Goal: Task Accomplishment & Management: Manage account settings

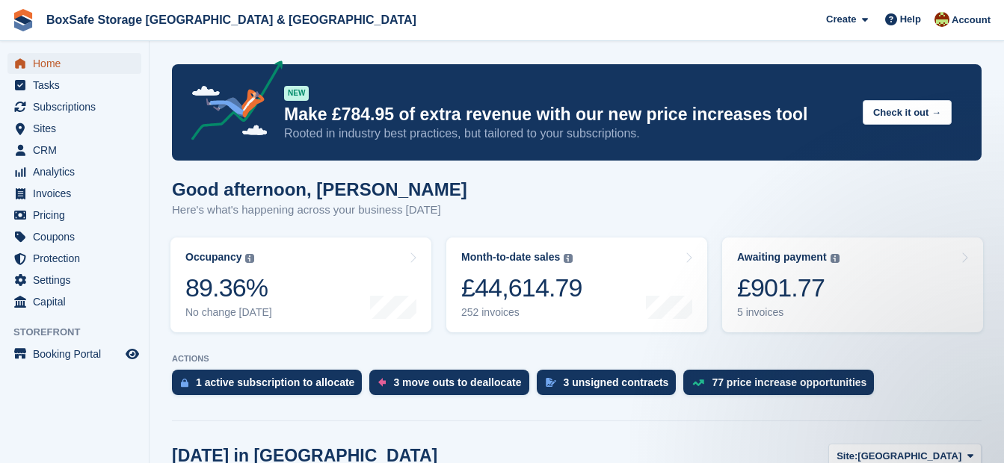
click at [47, 62] on span "Home" at bounding box center [78, 63] width 90 height 21
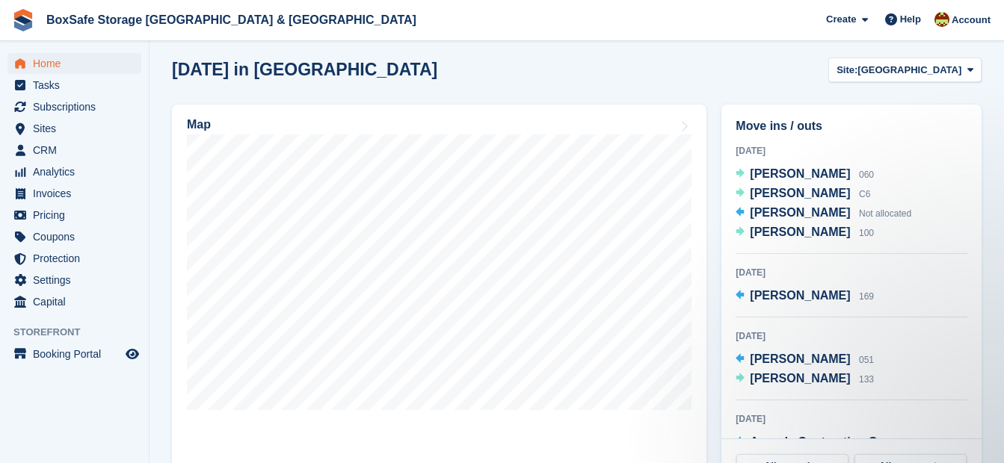
scroll to position [400, 0]
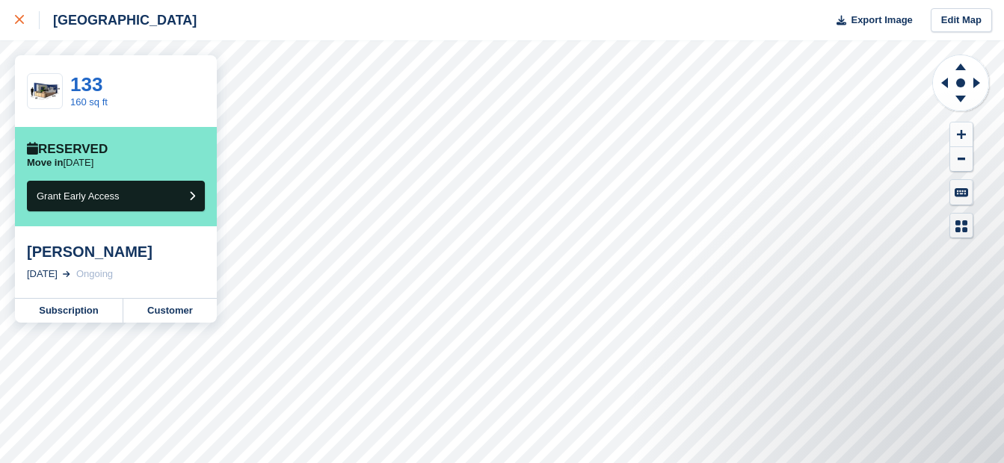
click at [15, 18] on icon at bounding box center [19, 19] width 9 height 9
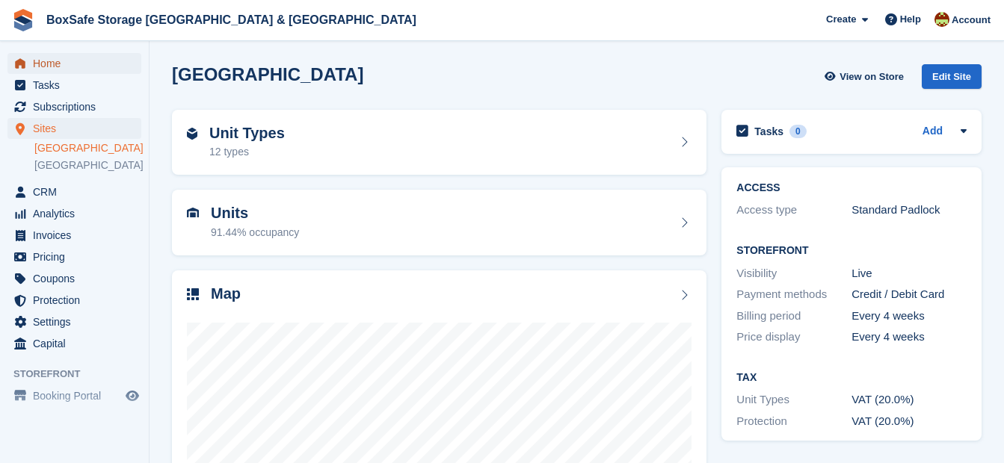
click at [42, 69] on span "Home" at bounding box center [78, 63] width 90 height 21
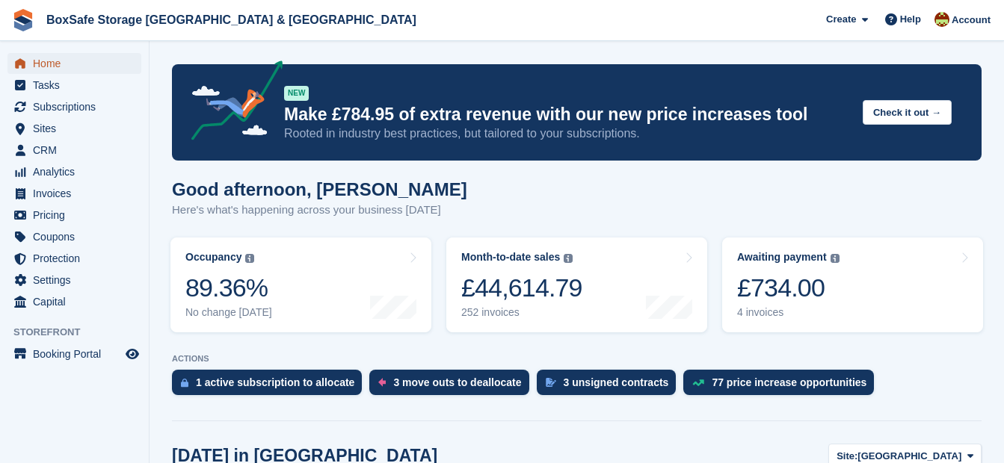
click at [76, 58] on span "Home" at bounding box center [78, 63] width 90 height 21
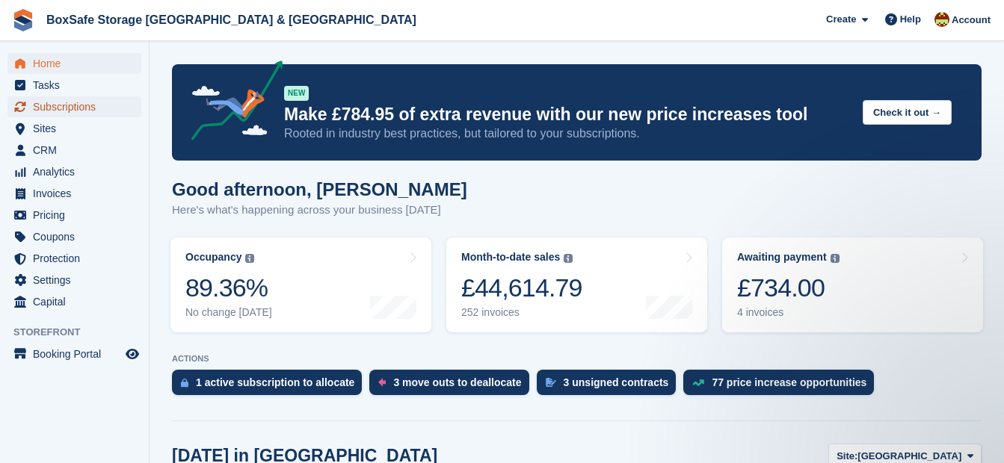
click at [87, 111] on span "Subscriptions" at bounding box center [78, 106] width 90 height 21
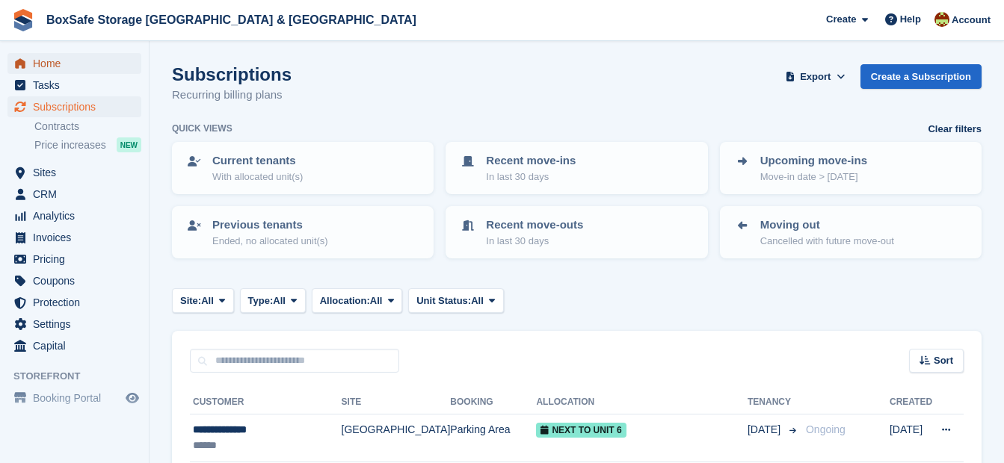
click at [59, 59] on span "Home" at bounding box center [78, 63] width 90 height 21
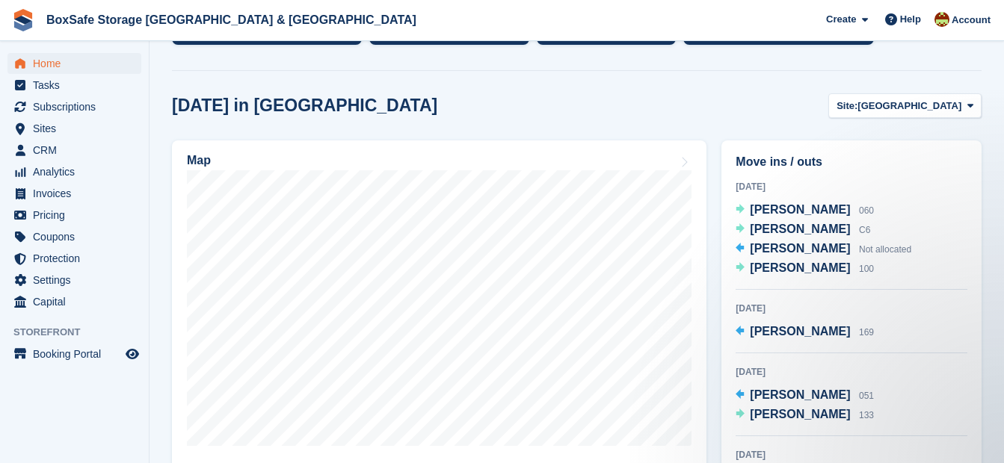
scroll to position [342, 0]
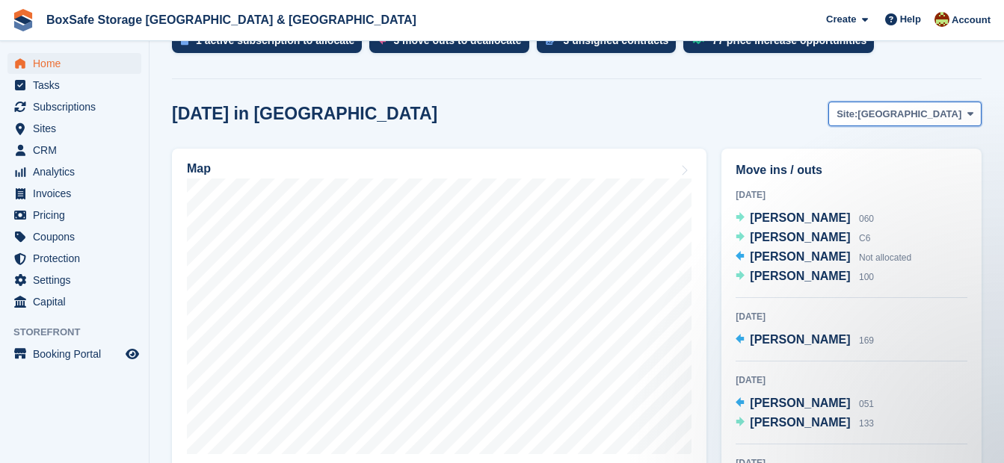
click at [941, 124] on button "Site: Christchurch" at bounding box center [904, 114] width 153 height 25
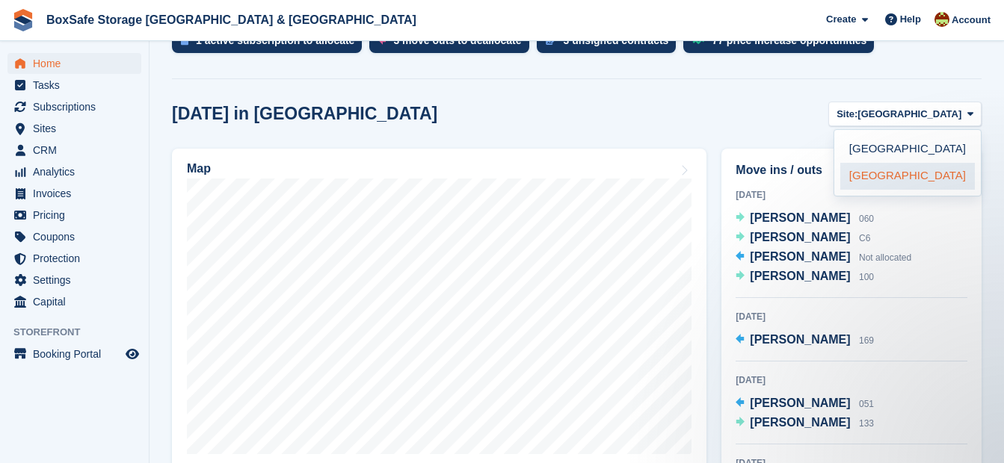
click at [915, 181] on link "[GEOGRAPHIC_DATA]" at bounding box center [907, 176] width 135 height 27
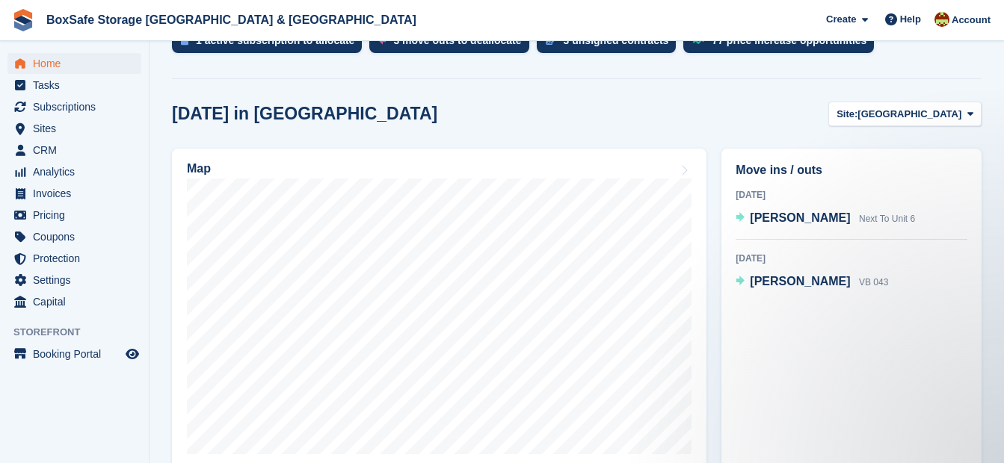
scroll to position [445, 0]
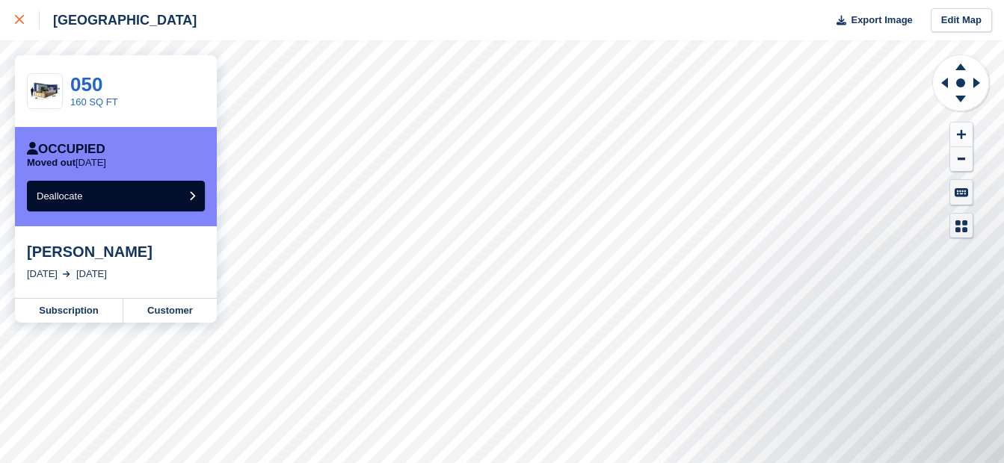
click at [22, 24] on icon at bounding box center [19, 19] width 9 height 9
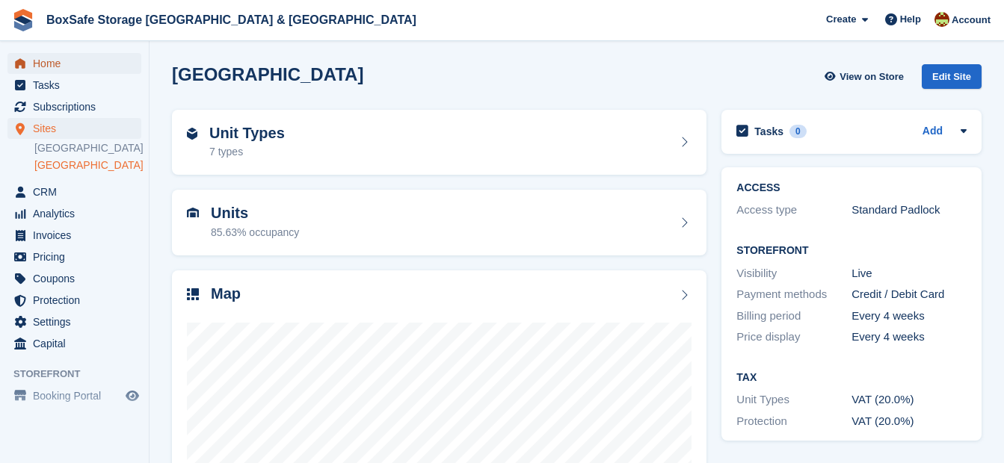
click at [61, 70] on span "Home" at bounding box center [78, 63] width 90 height 21
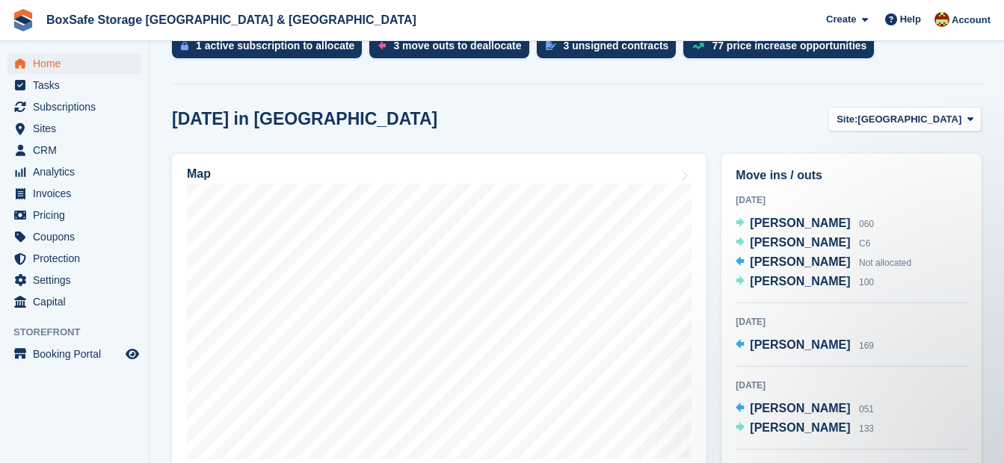
scroll to position [345, 0]
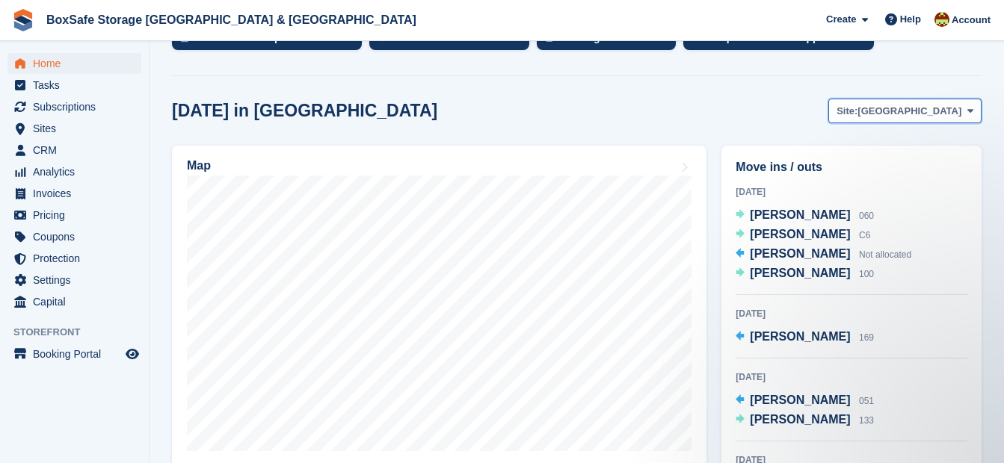
click at [897, 103] on button "Site: Christchurch" at bounding box center [904, 111] width 153 height 25
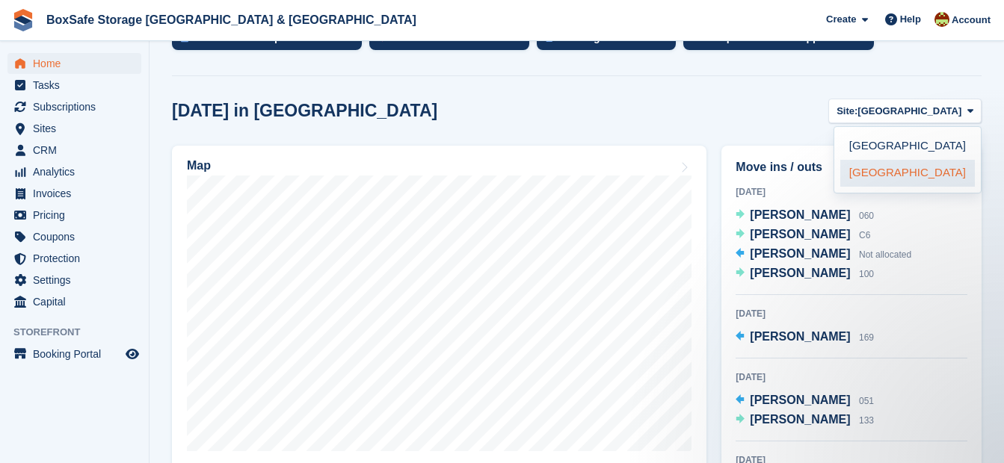
click at [902, 168] on link "[GEOGRAPHIC_DATA]" at bounding box center [907, 173] width 135 height 27
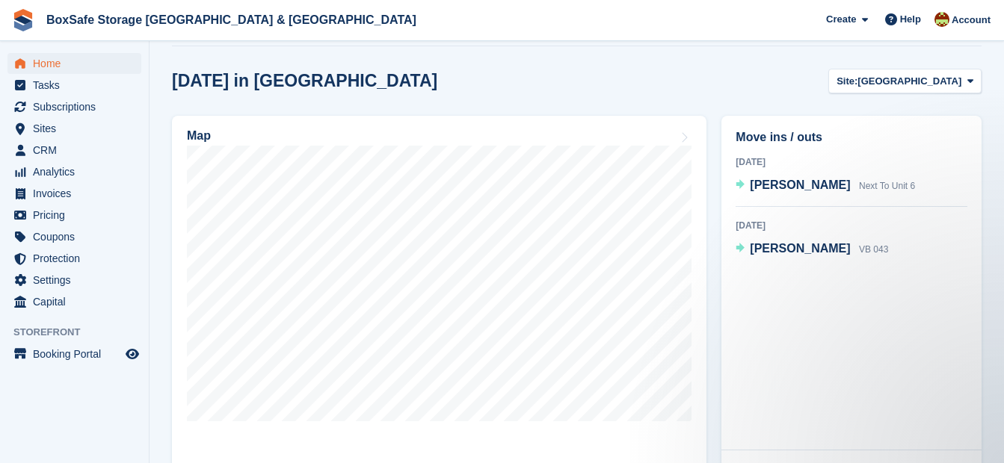
scroll to position [377, 0]
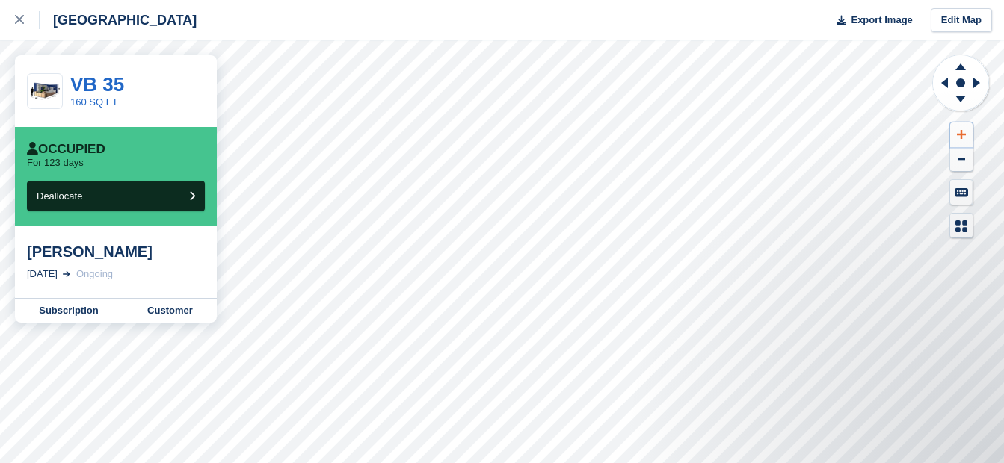
click at [965, 124] on button at bounding box center [961, 135] width 22 height 25
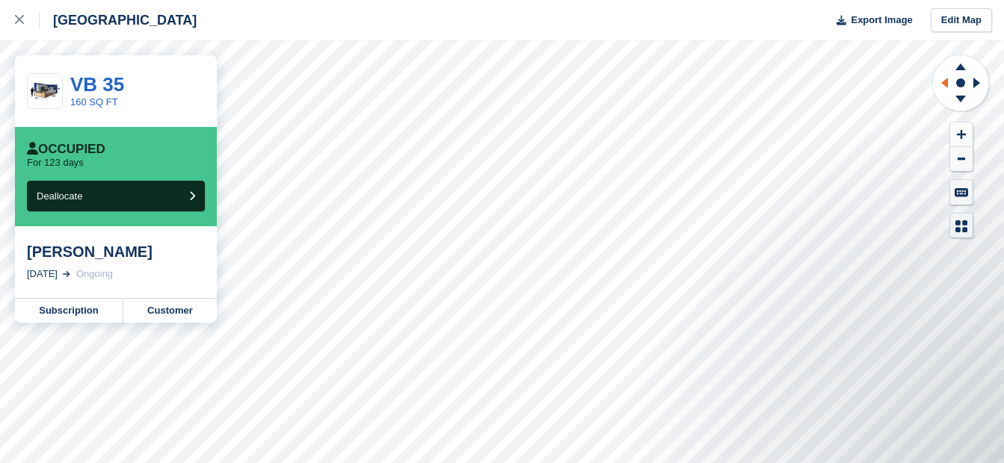
click at [946, 78] on icon at bounding box center [942, 83] width 19 height 39
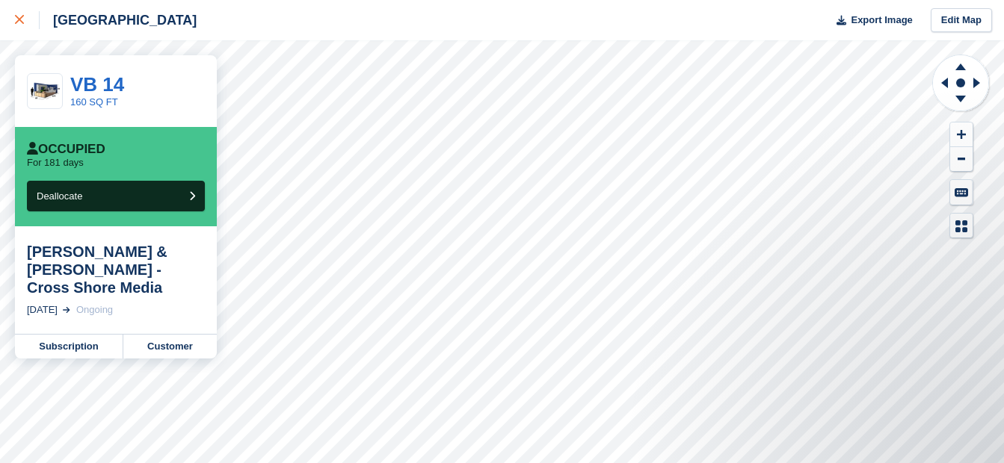
click at [15, 27] on div at bounding box center [27, 20] width 25 height 18
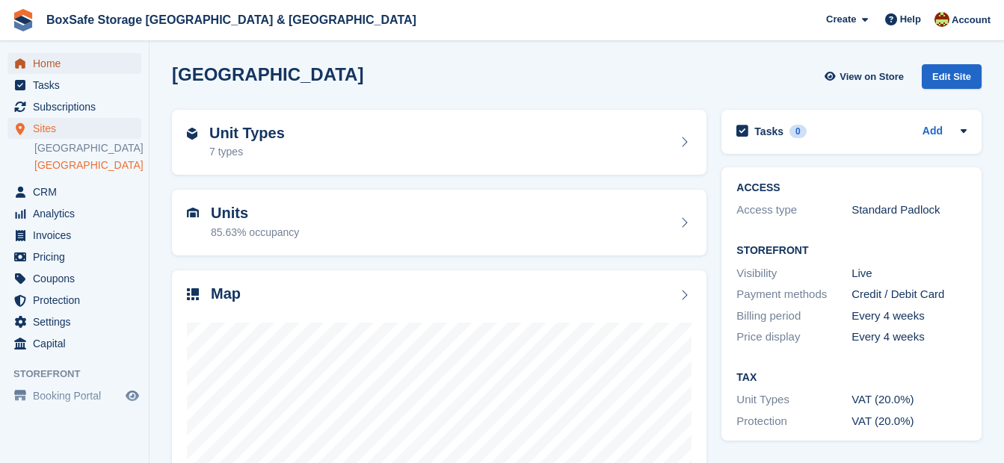
click at [53, 64] on span "Home" at bounding box center [78, 63] width 90 height 21
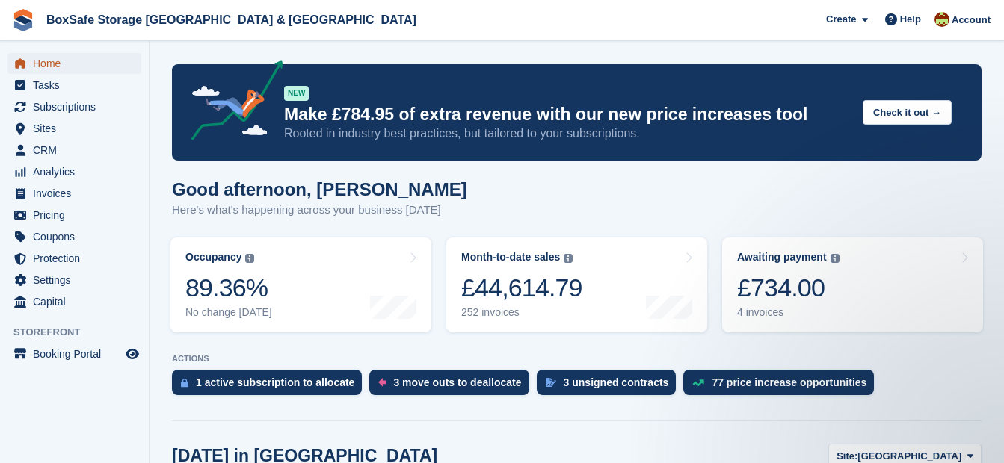
click at [49, 61] on span "Home" at bounding box center [78, 63] width 90 height 21
click at [72, 69] on span "Home" at bounding box center [78, 63] width 90 height 21
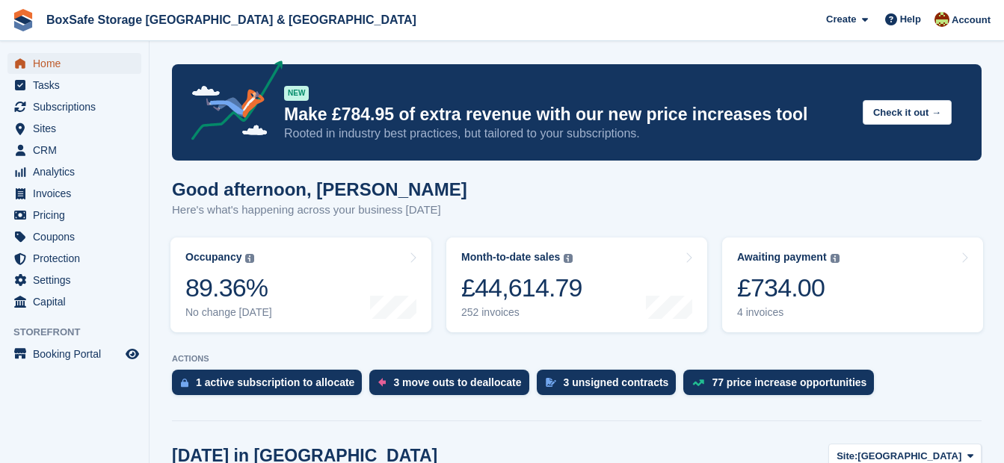
click at [65, 67] on span "Home" at bounding box center [78, 63] width 90 height 21
click at [761, 279] on div "£734.00" at bounding box center [788, 288] width 102 height 31
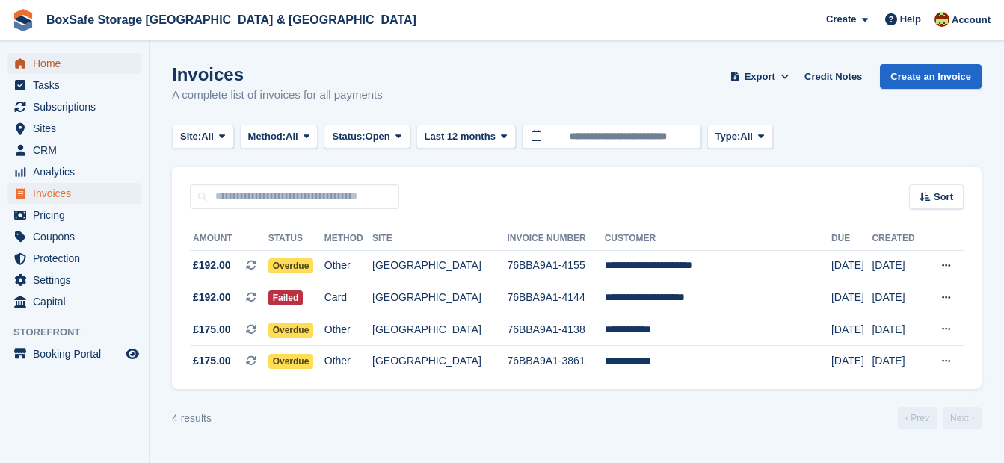
click at [46, 65] on span "Home" at bounding box center [78, 63] width 90 height 21
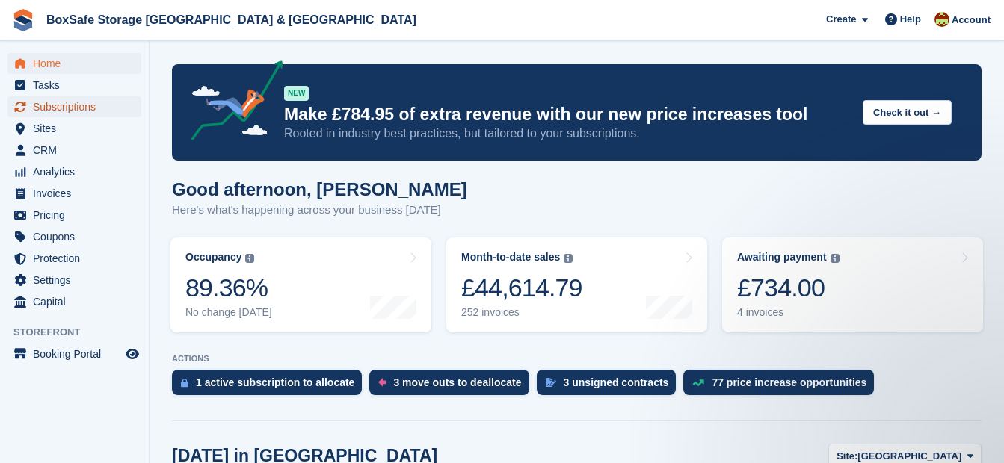
click at [79, 109] on span "Subscriptions" at bounding box center [78, 106] width 90 height 21
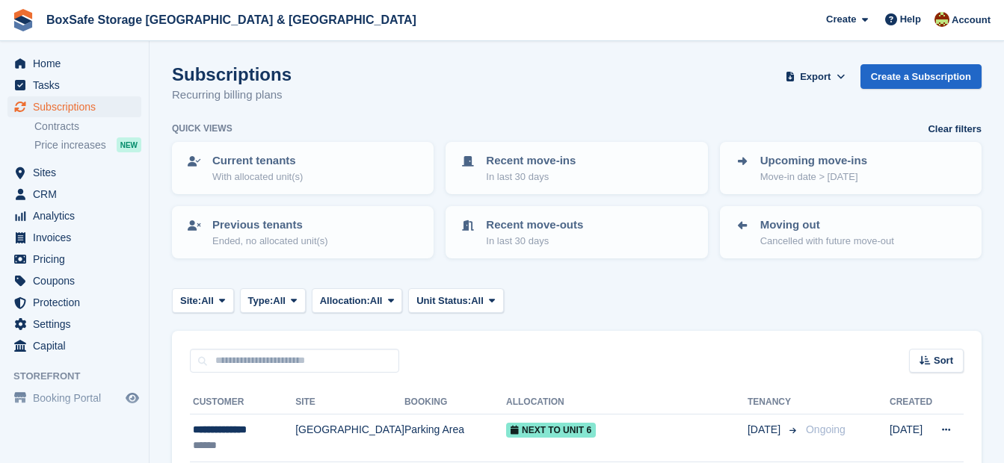
click at [279, 360] on input "text" at bounding box center [294, 361] width 209 height 25
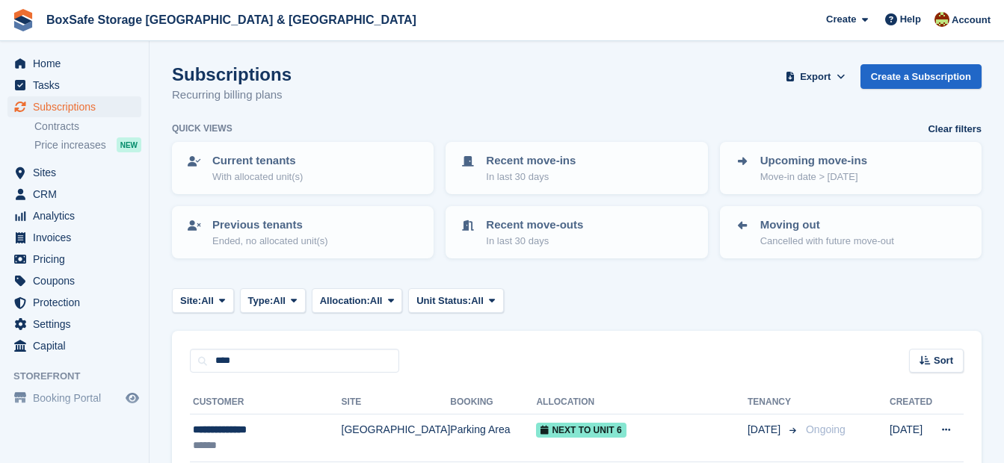
type input "****"
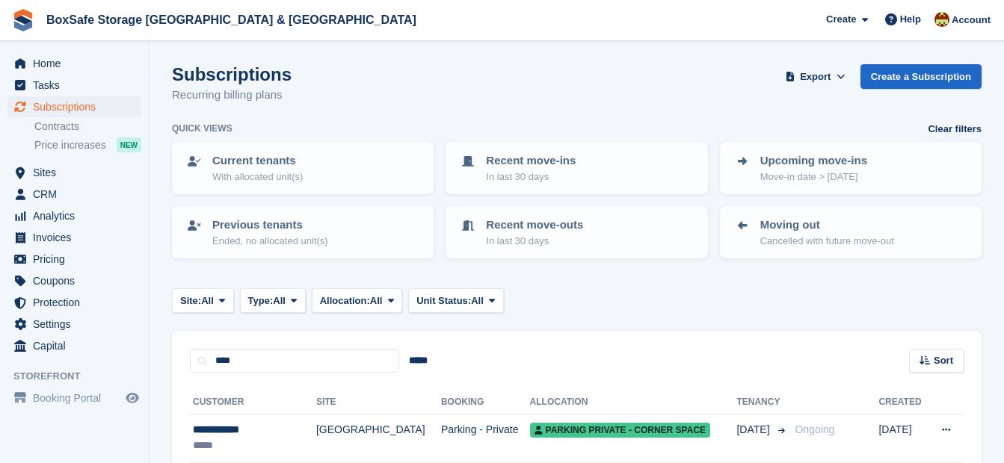
click at [506, 344] on div "**** ***** Sort Sort by Customer name Date created Move in date Move out date C…" at bounding box center [576, 352] width 809 height 43
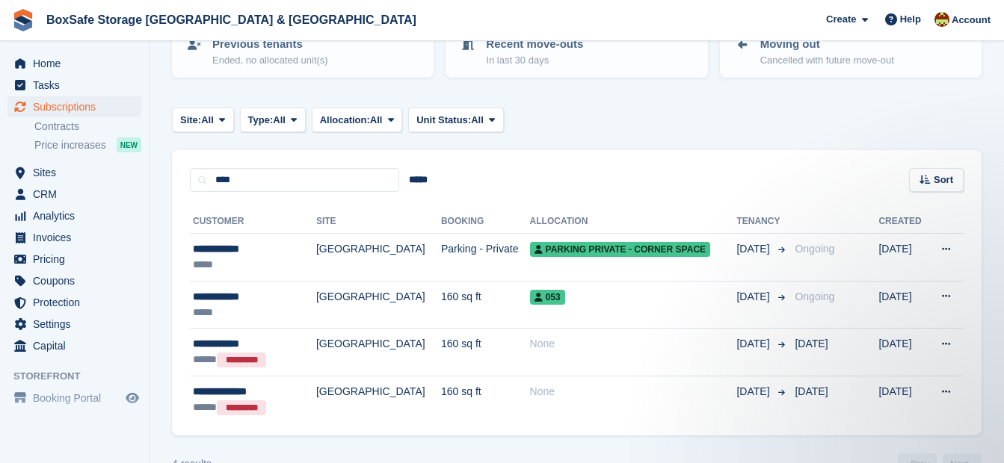
scroll to position [179, 0]
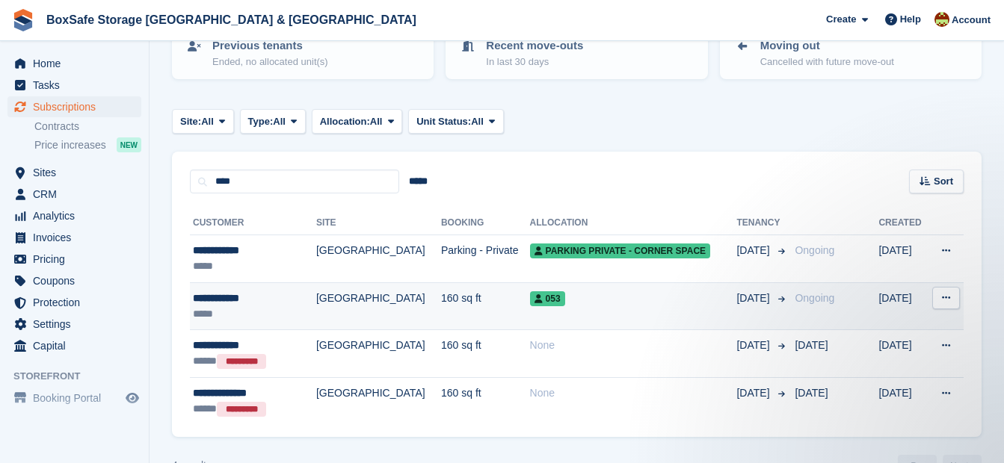
click at [530, 306] on span "053" at bounding box center [547, 298] width 35 height 15
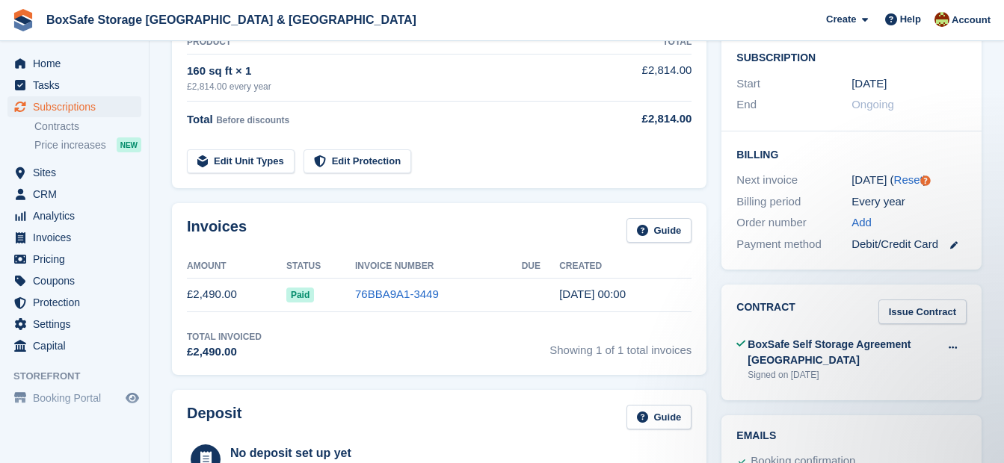
scroll to position [279, 0]
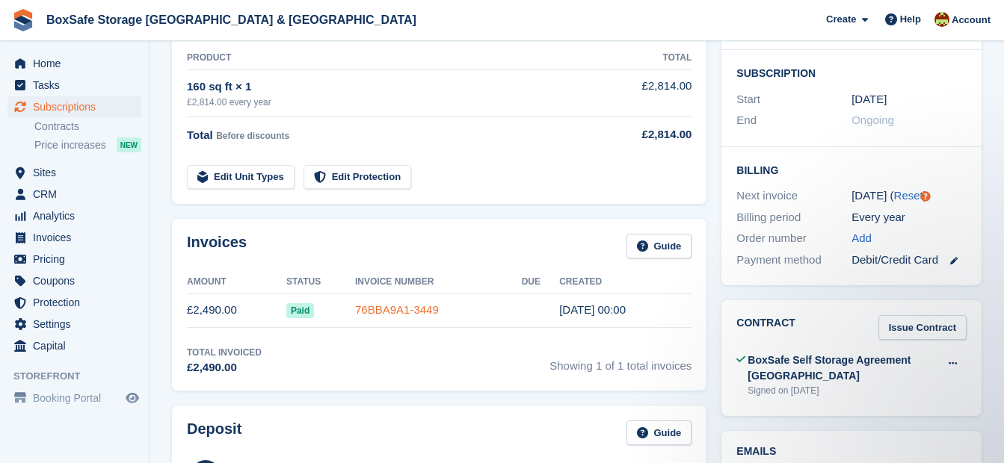
click at [405, 309] on link "76BBA9A1-3449" at bounding box center [397, 309] width 84 height 13
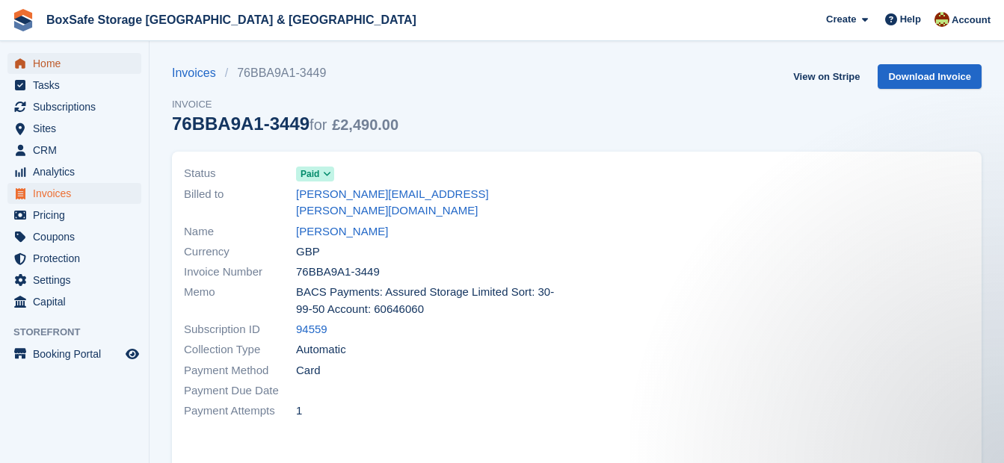
click at [55, 72] on span "Home" at bounding box center [78, 63] width 90 height 21
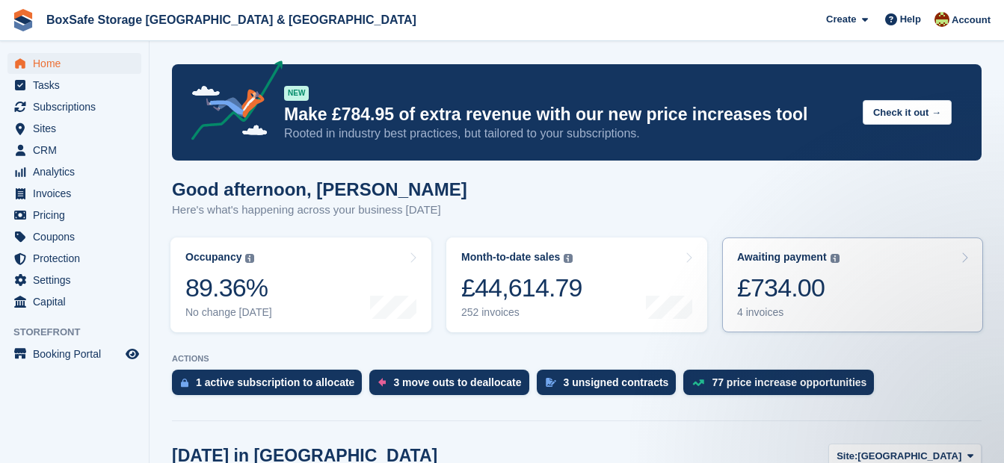
click at [847, 278] on link "Awaiting payment The total outstanding balance on all open invoices. £734.00 4 …" at bounding box center [852, 285] width 261 height 95
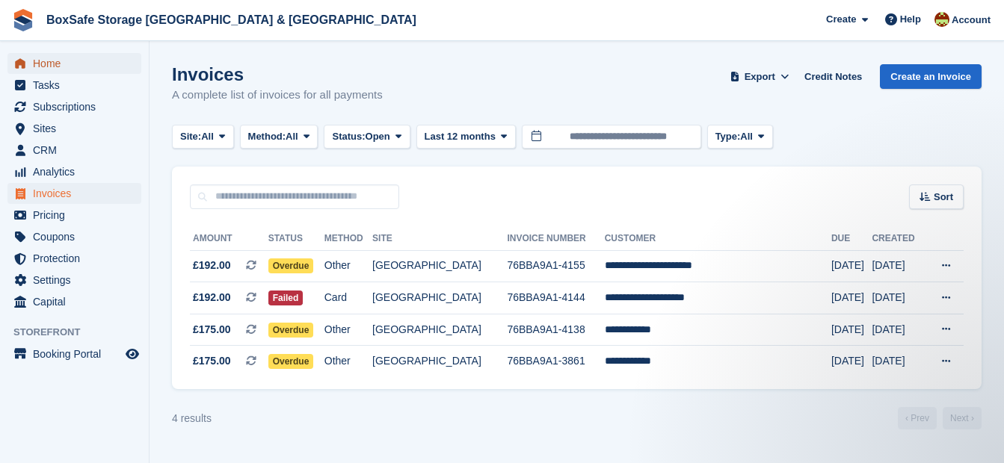
click at [75, 70] on span "Home" at bounding box center [78, 63] width 90 height 21
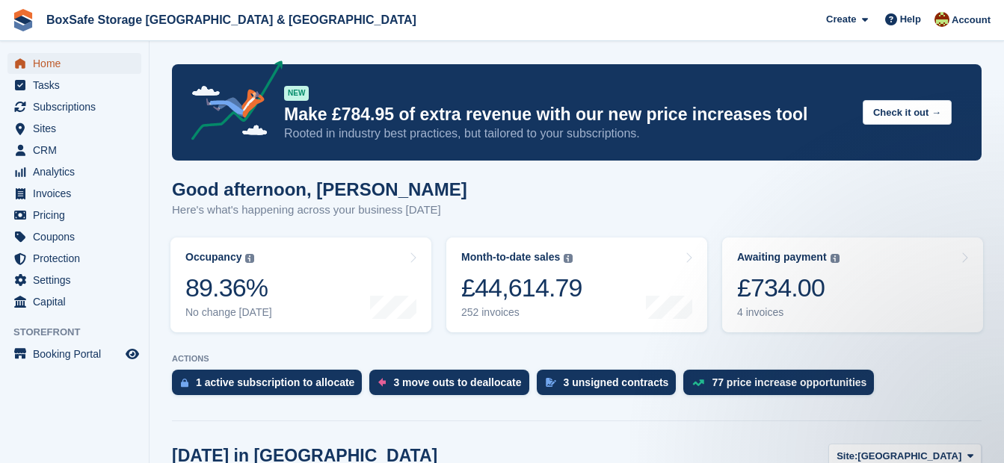
click at [87, 64] on span "Home" at bounding box center [78, 63] width 90 height 21
click at [583, 383] on div "3 unsigned contracts" at bounding box center [615, 383] width 105 height 12
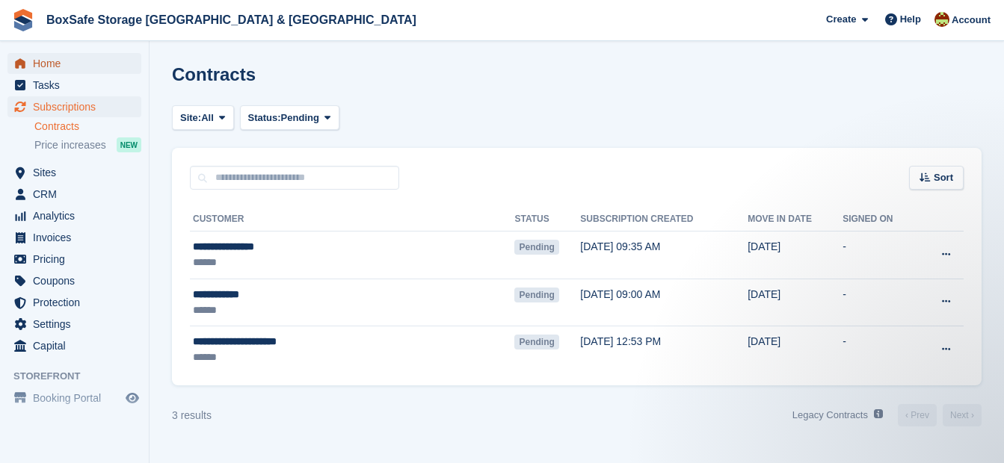
click at [51, 68] on span "Home" at bounding box center [78, 63] width 90 height 21
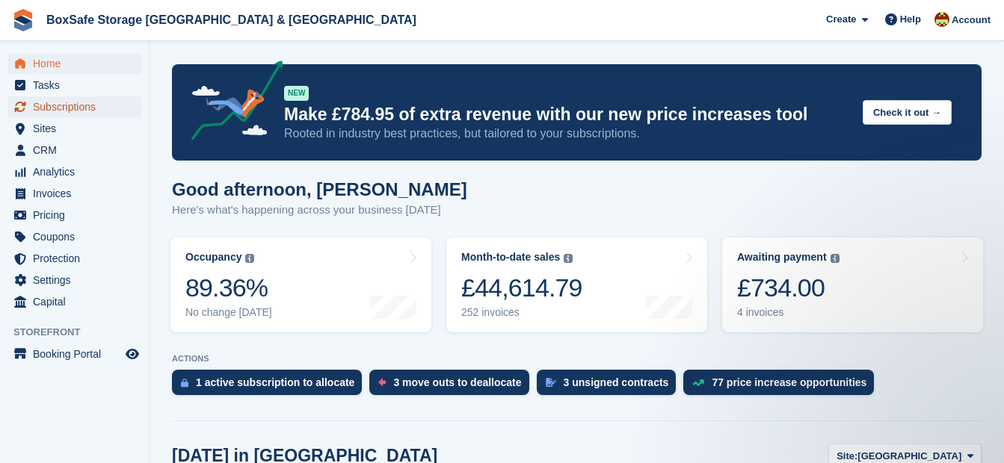
click at [98, 105] on span "Subscriptions" at bounding box center [78, 106] width 90 height 21
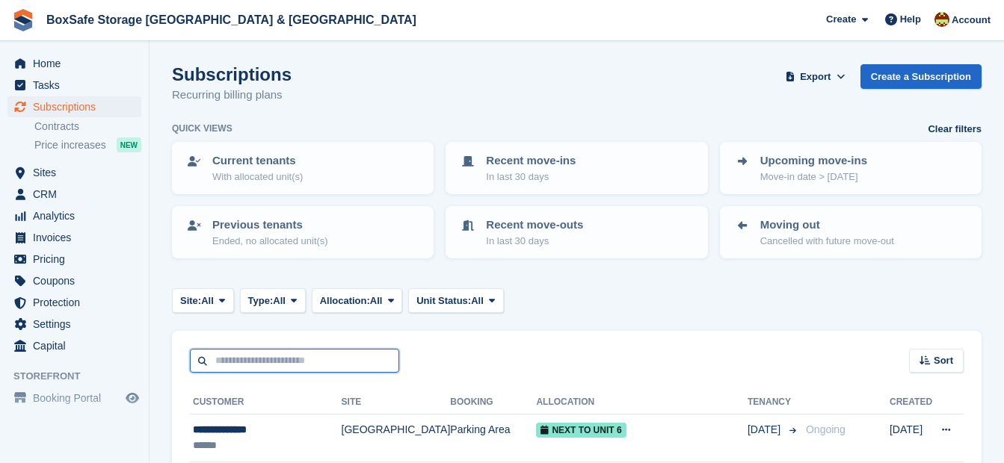
click at [263, 355] on input "text" at bounding box center [294, 361] width 209 height 25
type input "****"
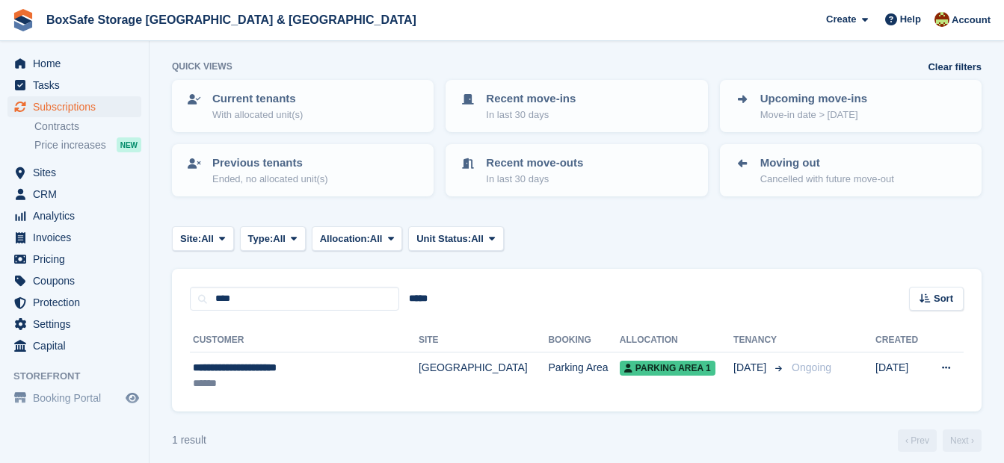
scroll to position [73, 0]
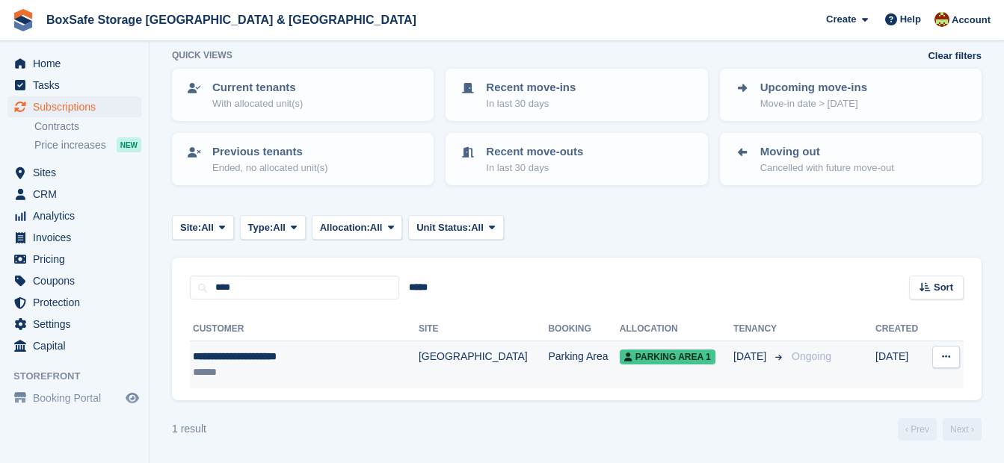
click at [247, 359] on div "**********" at bounding box center [287, 357] width 189 height 16
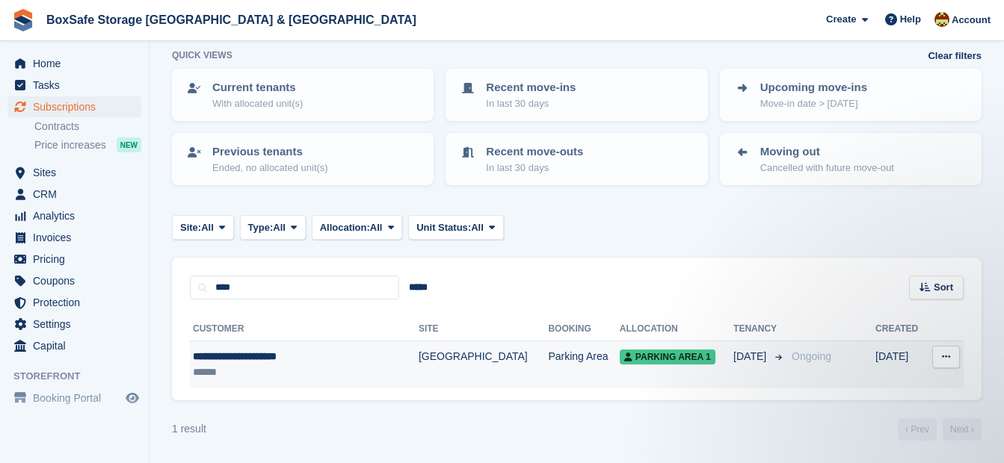
scroll to position [0, 0]
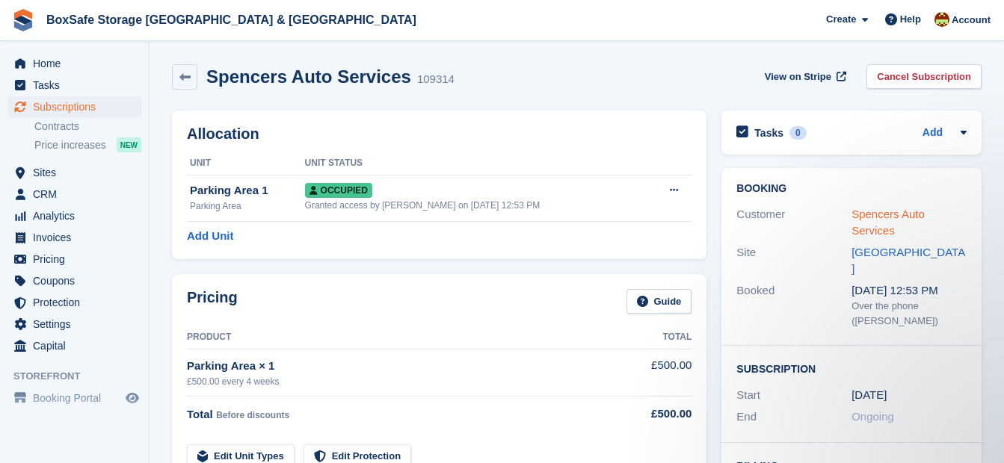
click at [909, 213] on link "Spencers Auto Services" at bounding box center [887, 223] width 73 height 30
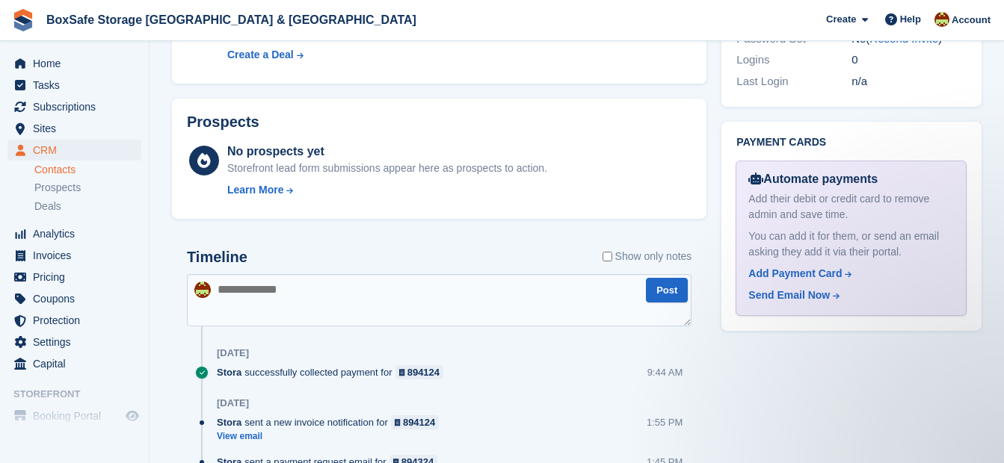
scroll to position [682, 0]
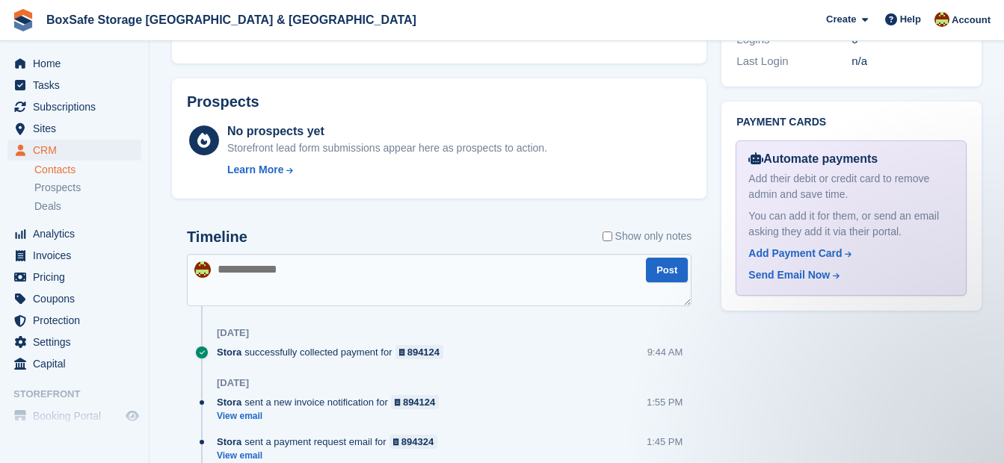
click at [416, 294] on textarea at bounding box center [439, 280] width 504 height 52
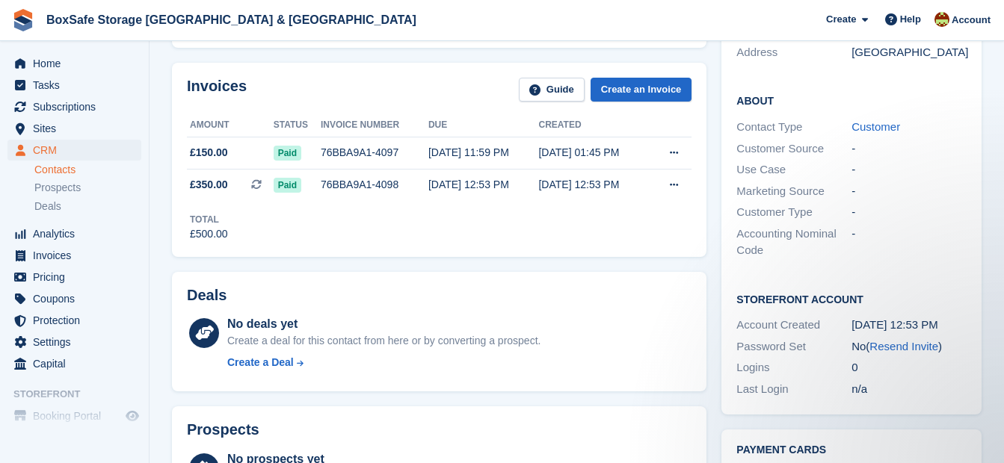
scroll to position [426, 0]
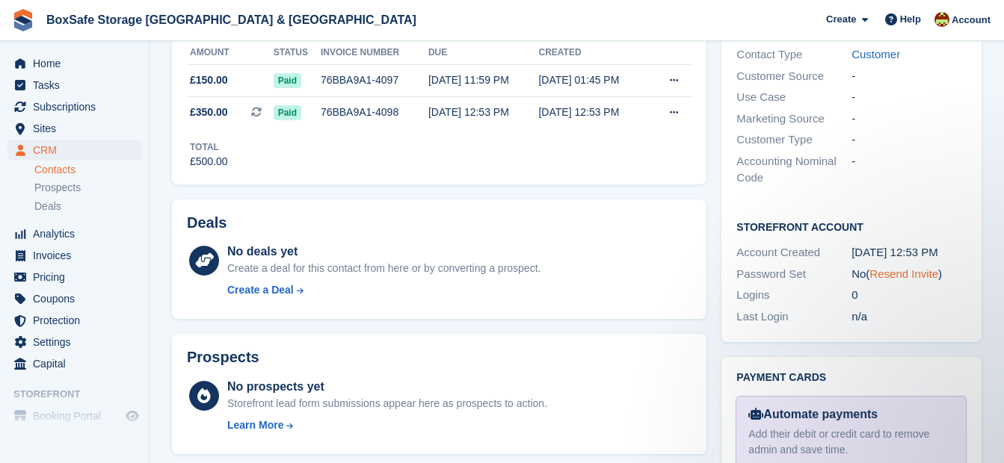
type textarea "**********"
click at [889, 274] on link "Resend Invite" at bounding box center [903, 274] width 69 height 13
click at [80, 70] on span "Home" at bounding box center [78, 63] width 90 height 21
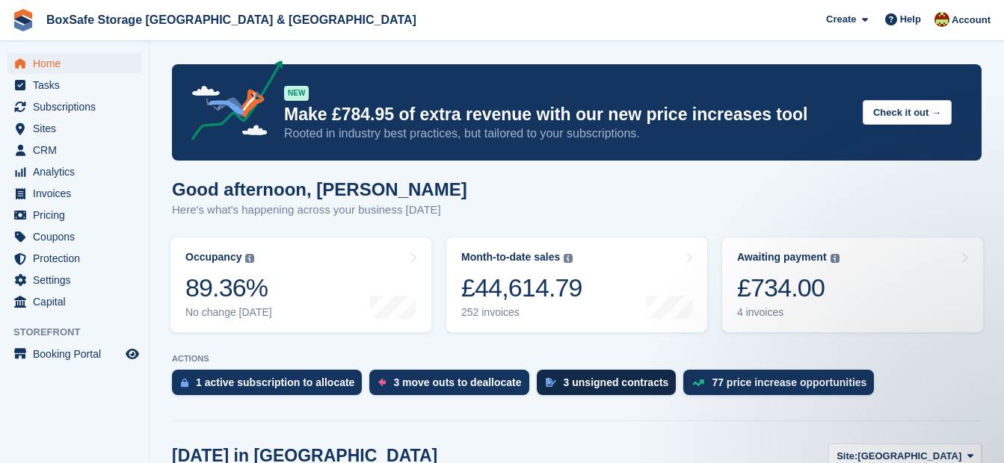
click at [569, 384] on div "3 unsigned contracts" at bounding box center [615, 383] width 105 height 12
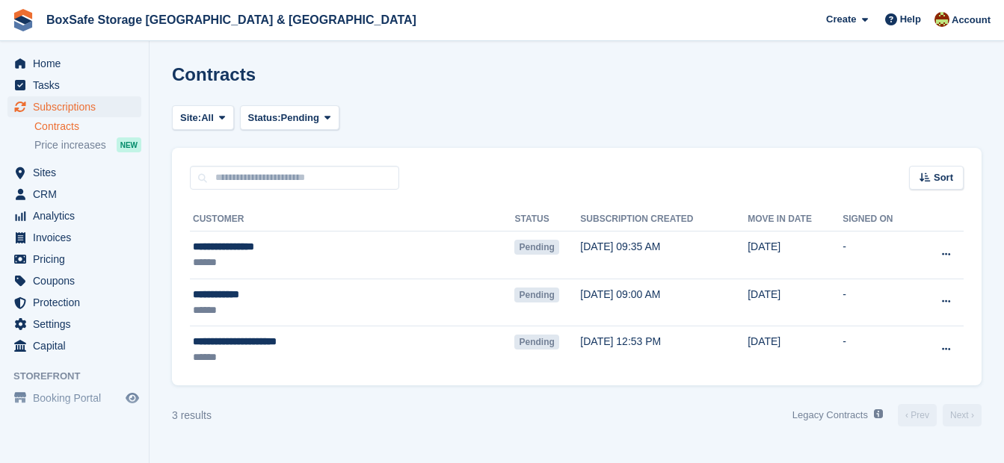
click at [44, 52] on div "Home Tasks Subscriptions Subscriptions Subscriptions Contracts Price increases …" at bounding box center [74, 202] width 149 height 310
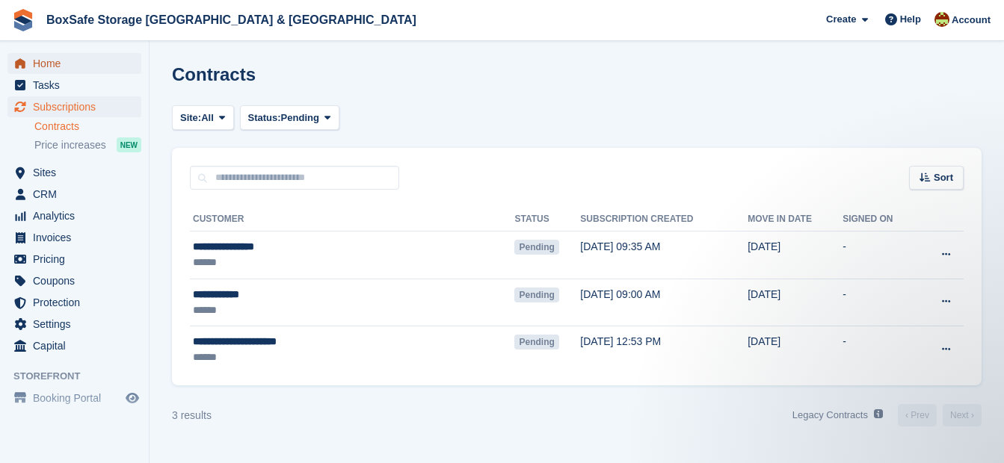
click at [44, 61] on span "Home" at bounding box center [78, 63] width 90 height 21
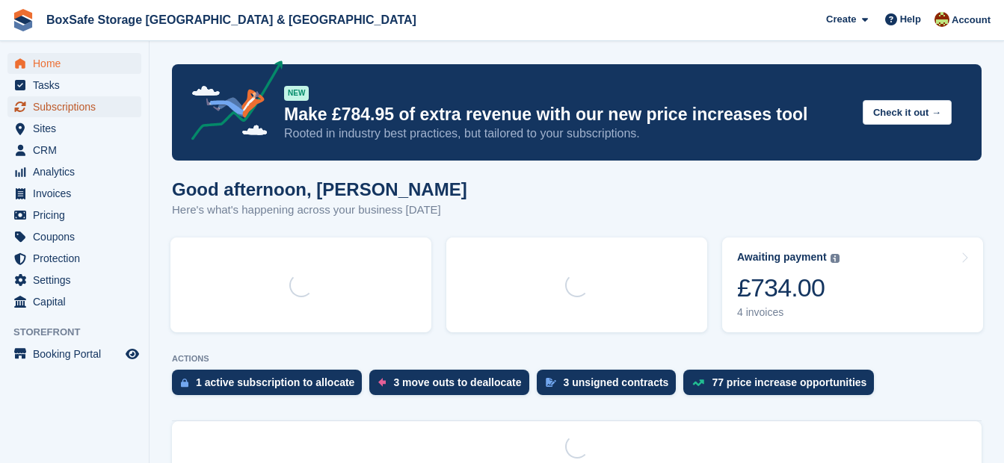
click at [61, 105] on span "Subscriptions" at bounding box center [78, 106] width 90 height 21
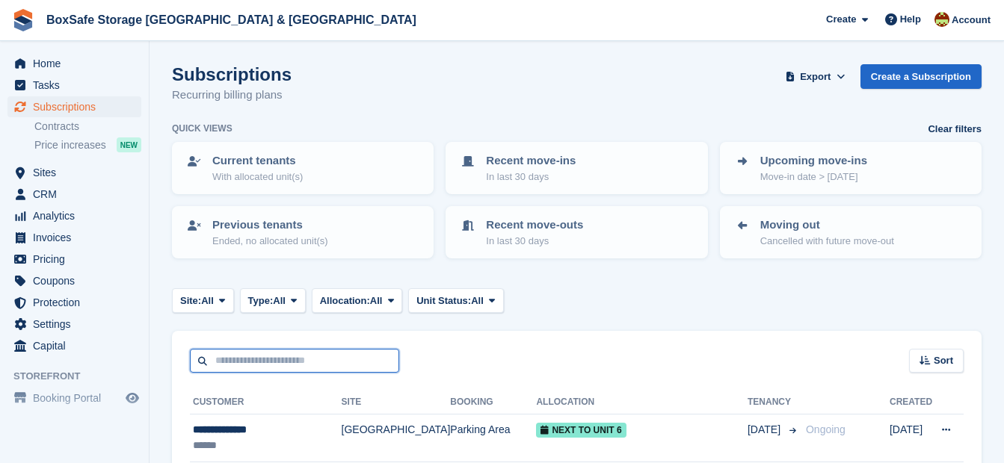
click at [299, 371] on input "text" at bounding box center [294, 361] width 209 height 25
type input "*****"
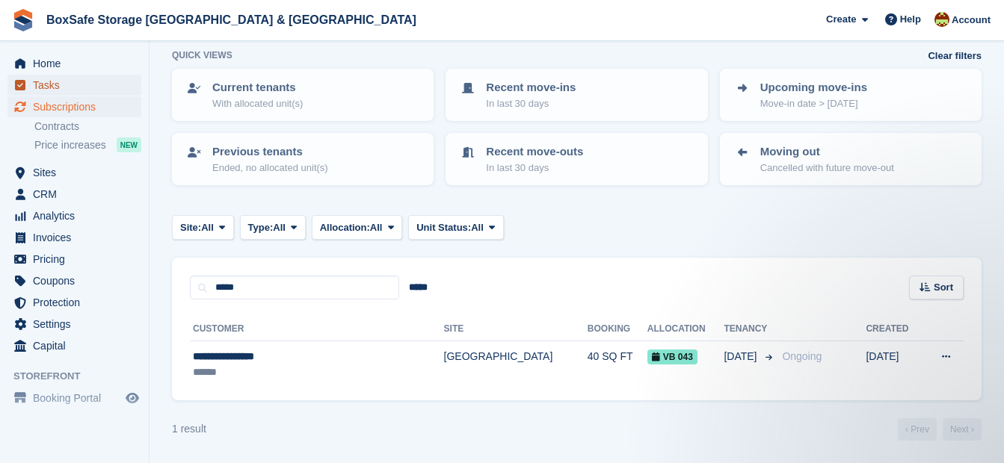
click at [78, 76] on span "Tasks" at bounding box center [78, 85] width 90 height 21
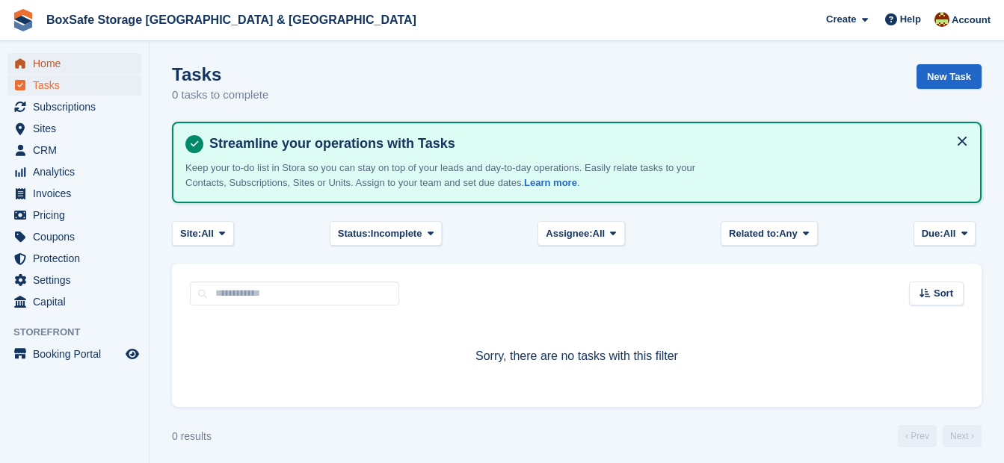
click at [67, 64] on span "Home" at bounding box center [78, 63] width 90 height 21
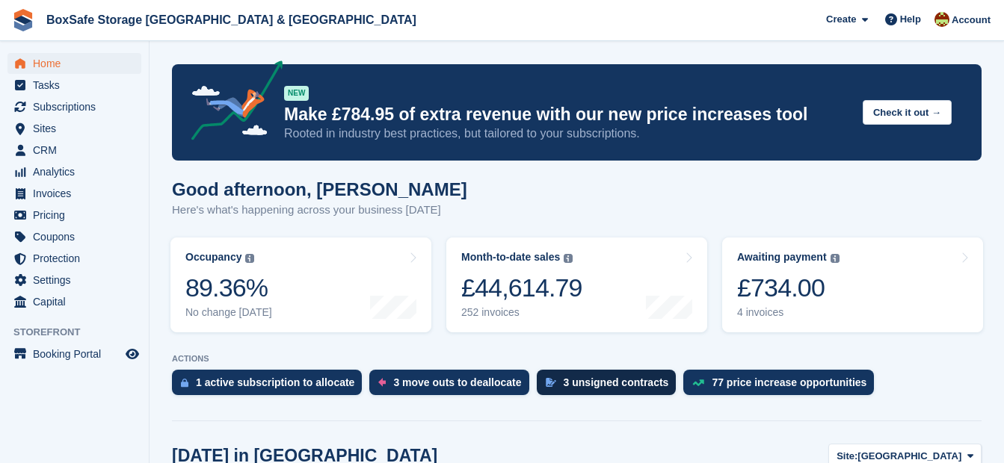
click at [563, 386] on div "3 unsigned contracts" at bounding box center [615, 383] width 105 height 12
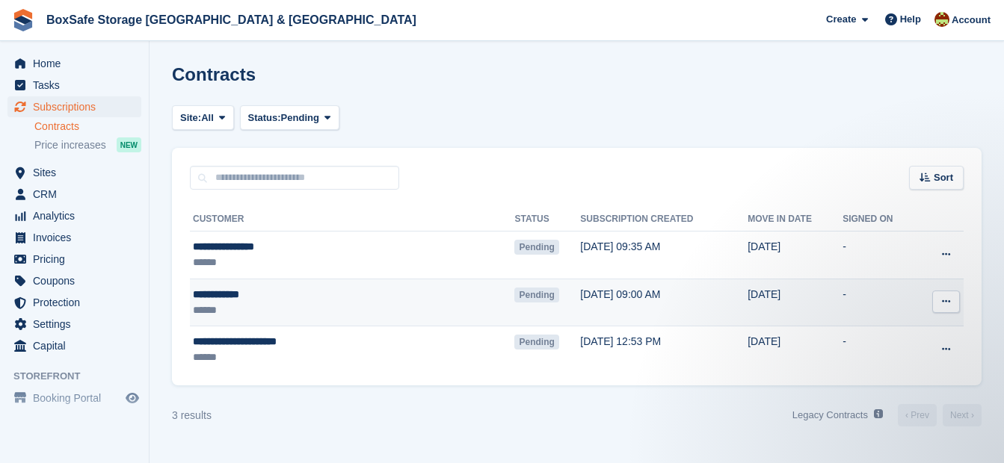
click at [227, 296] on div "**********" at bounding box center [301, 295] width 216 height 16
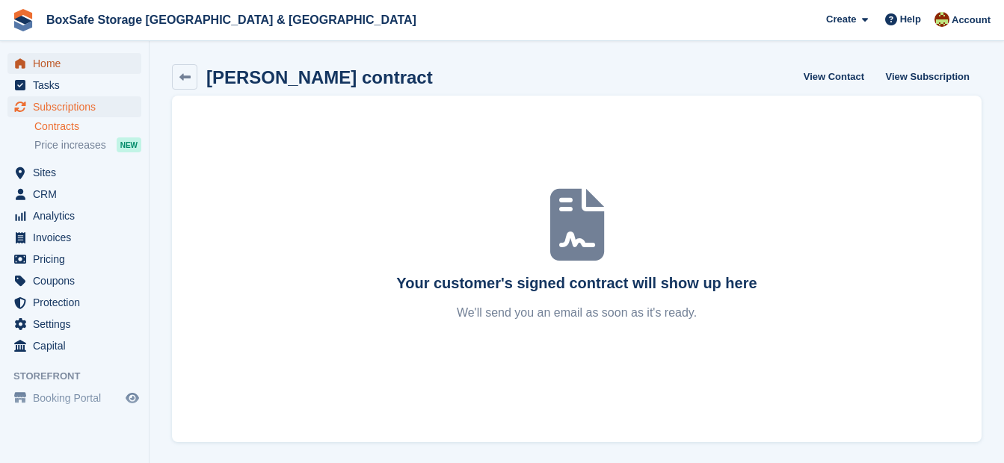
click at [49, 62] on span "Home" at bounding box center [78, 63] width 90 height 21
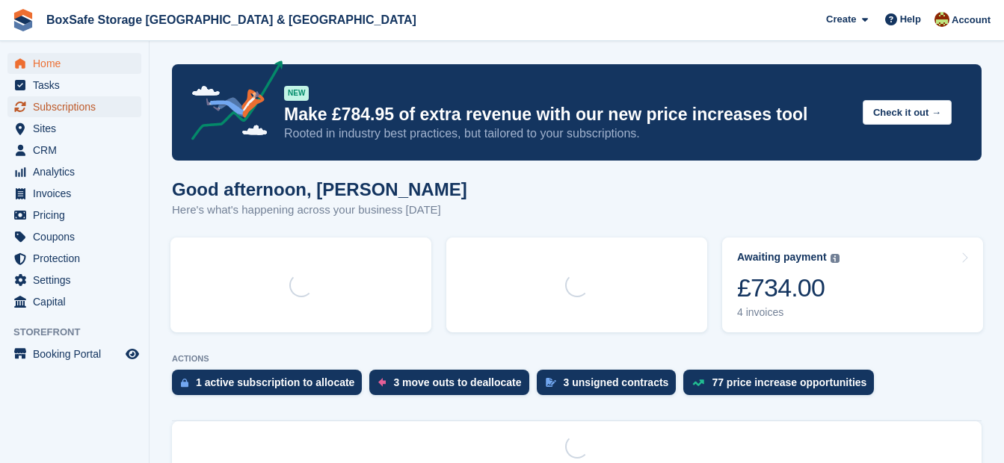
click at [87, 105] on span "Subscriptions" at bounding box center [78, 106] width 90 height 21
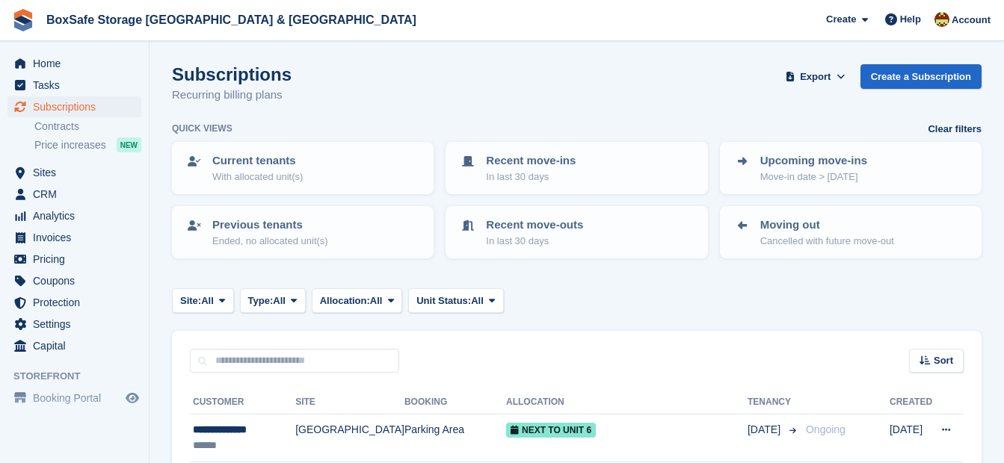
click at [275, 364] on input "text" at bounding box center [294, 361] width 209 height 25
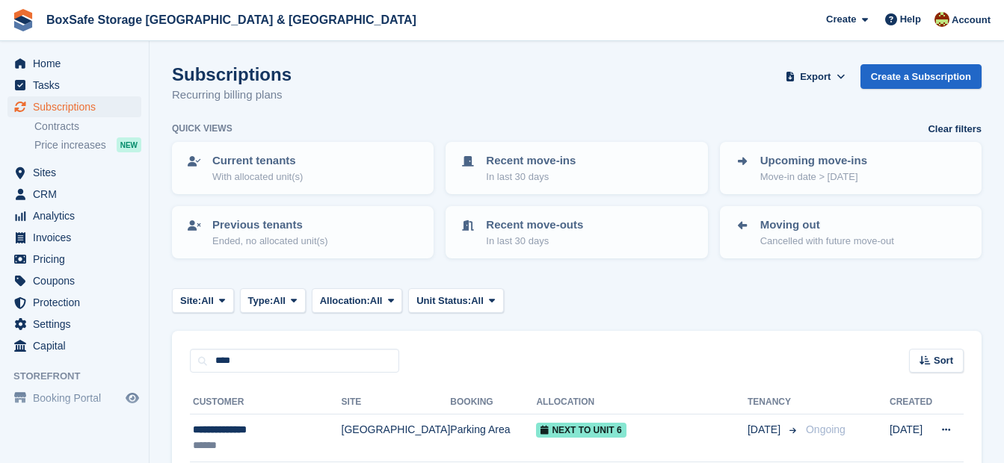
type input "****"
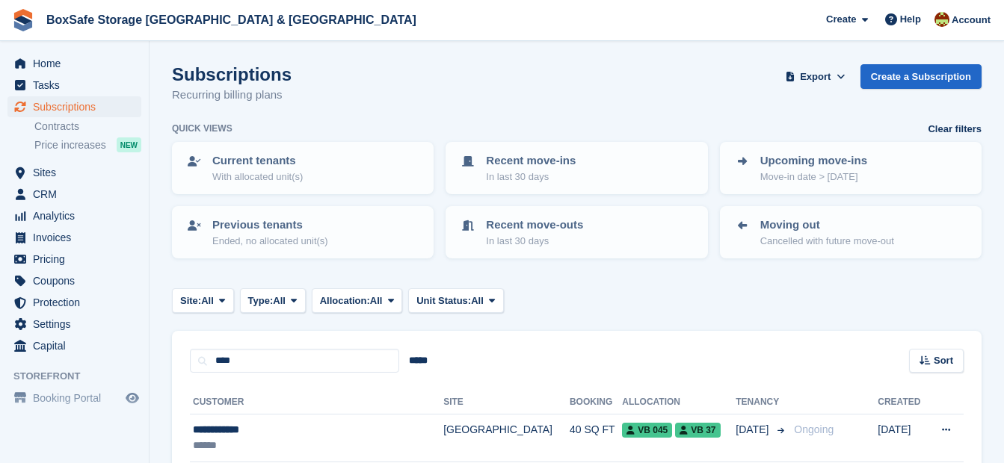
click at [165, 421] on section "Subscriptions Recurring billing plans Export Export Subscriptions Export a CSV …" at bounding box center [576, 410] width 854 height 821
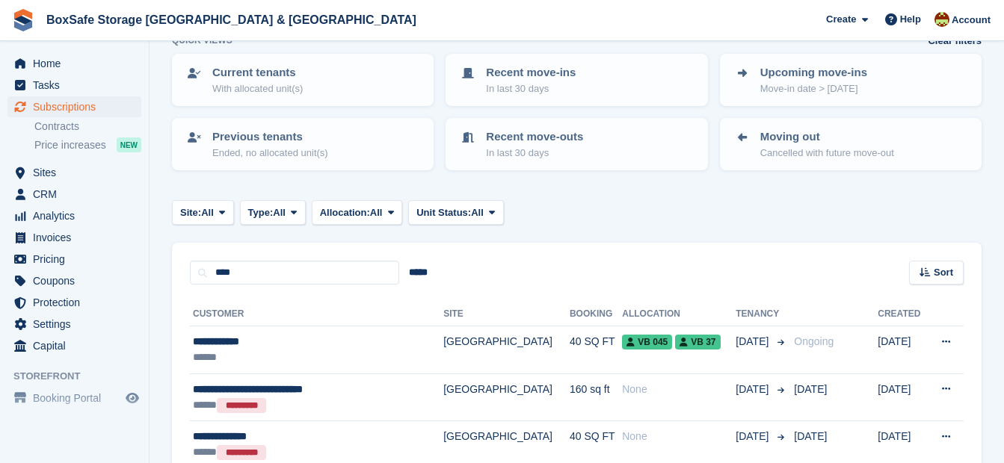
scroll to position [90, 0]
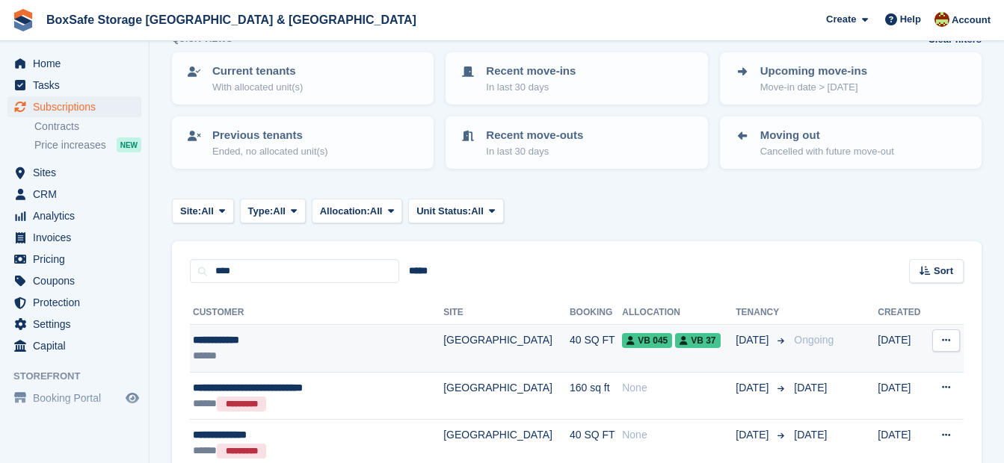
click at [223, 345] on div "**********" at bounding box center [301, 341] width 216 height 16
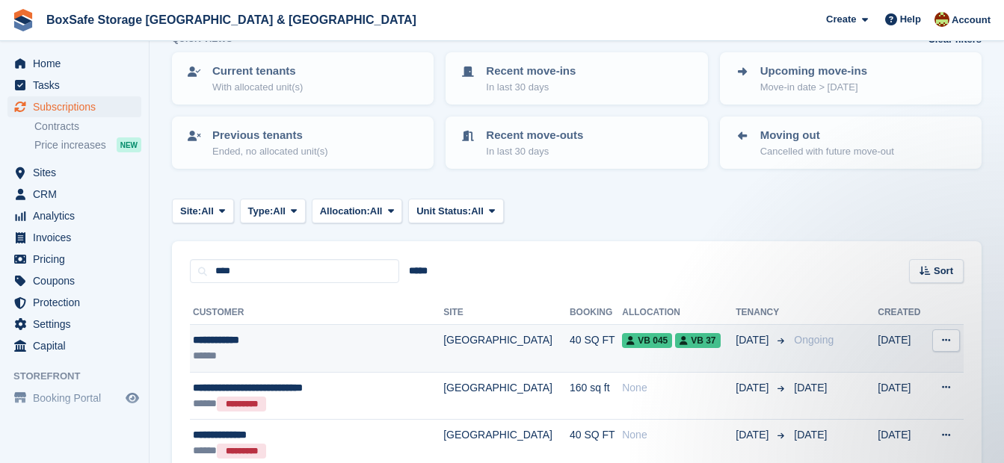
scroll to position [0, 0]
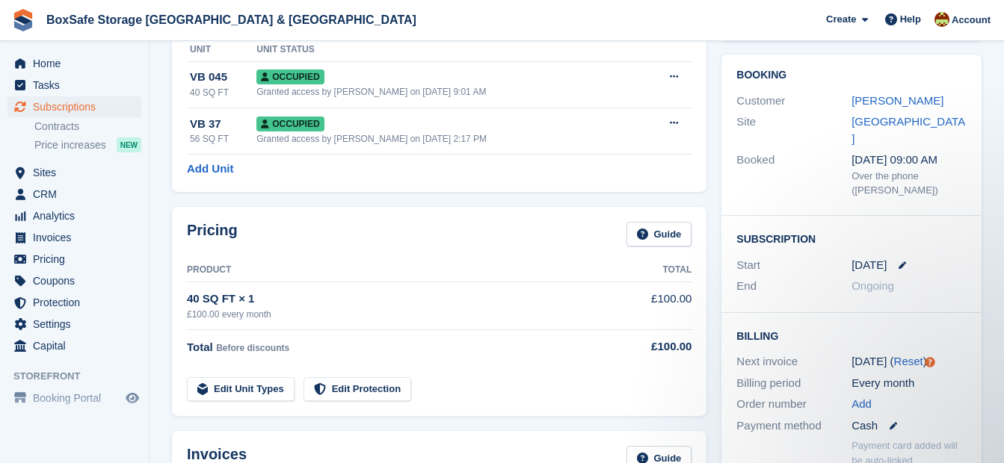
scroll to position [60, 0]
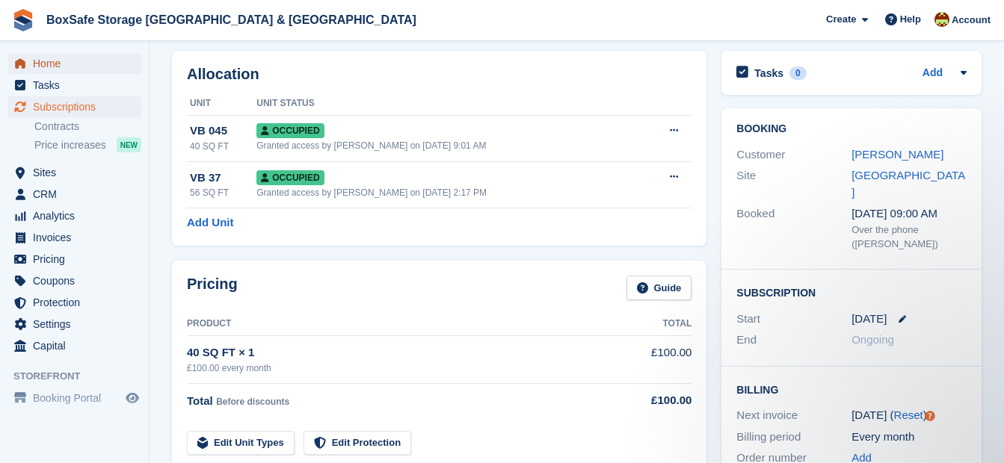
click at [76, 67] on span "Home" at bounding box center [78, 63] width 90 height 21
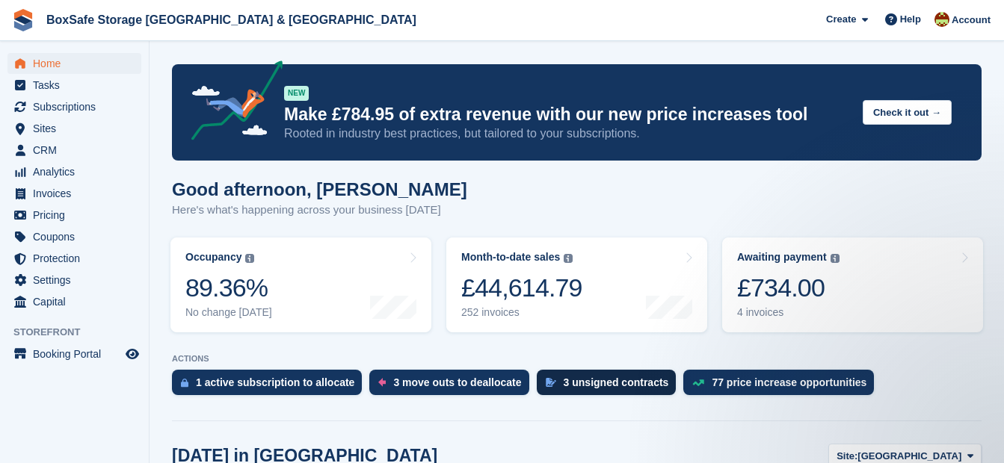
click at [586, 386] on div "3 unsigned contracts" at bounding box center [615, 383] width 105 height 12
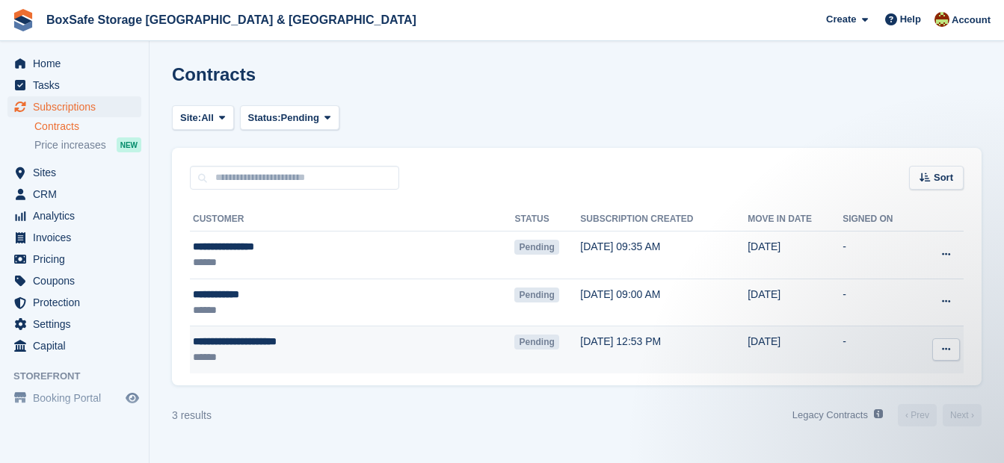
click at [956, 353] on button at bounding box center [946, 350] width 28 height 22
click at [882, 433] on p "Send contract" at bounding box center [888, 436] width 130 height 19
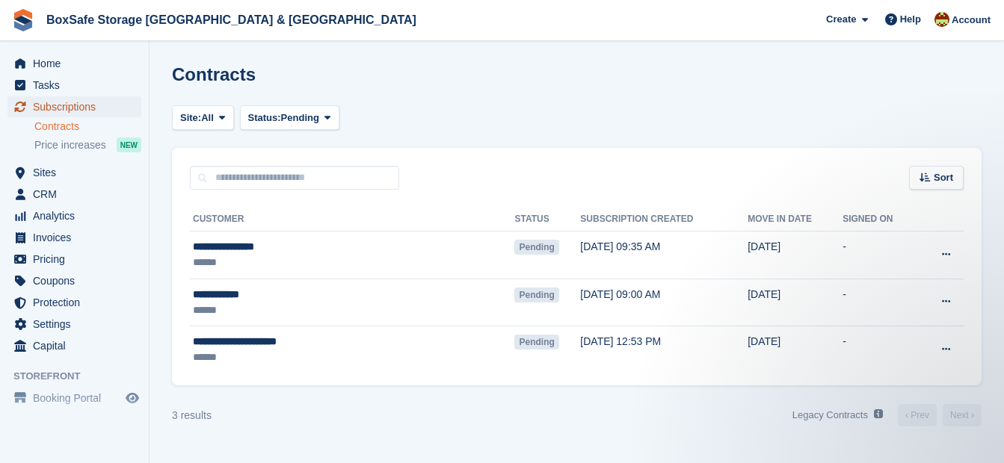
click at [90, 107] on span "Subscriptions" at bounding box center [78, 106] width 90 height 21
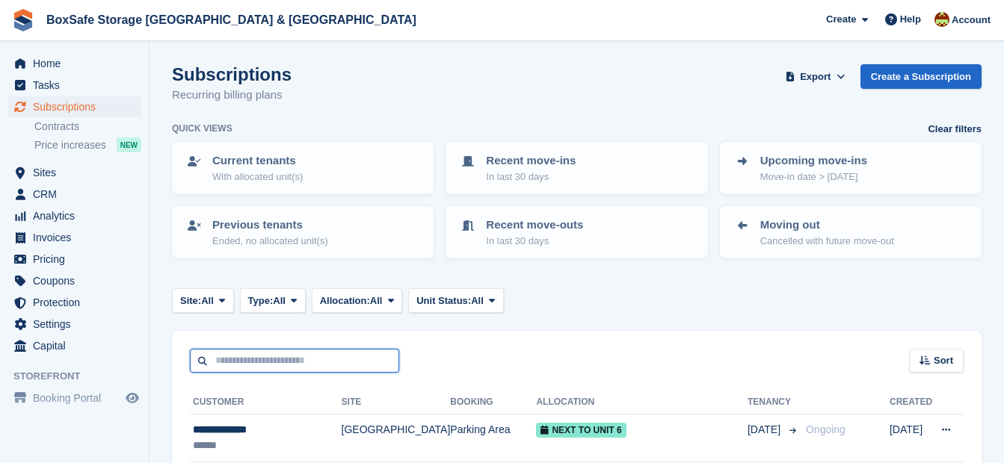
click at [238, 356] on input "text" at bounding box center [294, 361] width 209 height 25
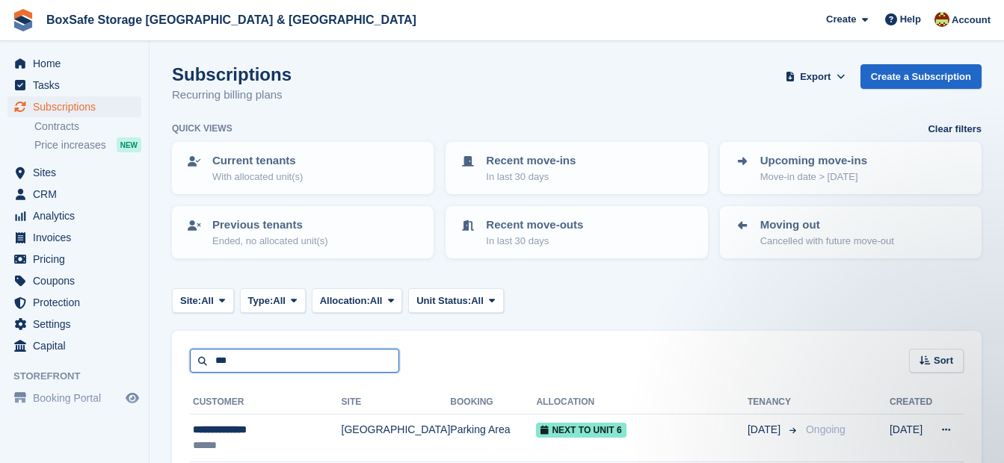
type input "***"
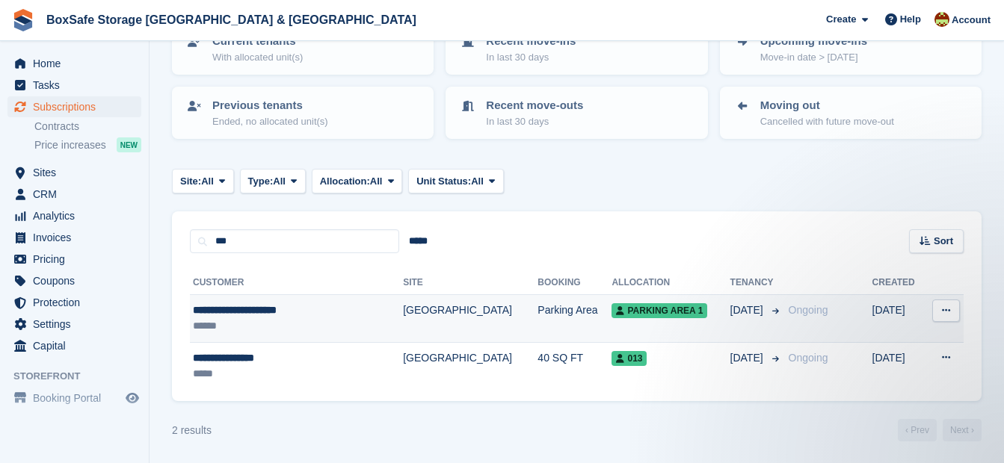
click at [255, 317] on div "**********" at bounding box center [278, 311] width 170 height 16
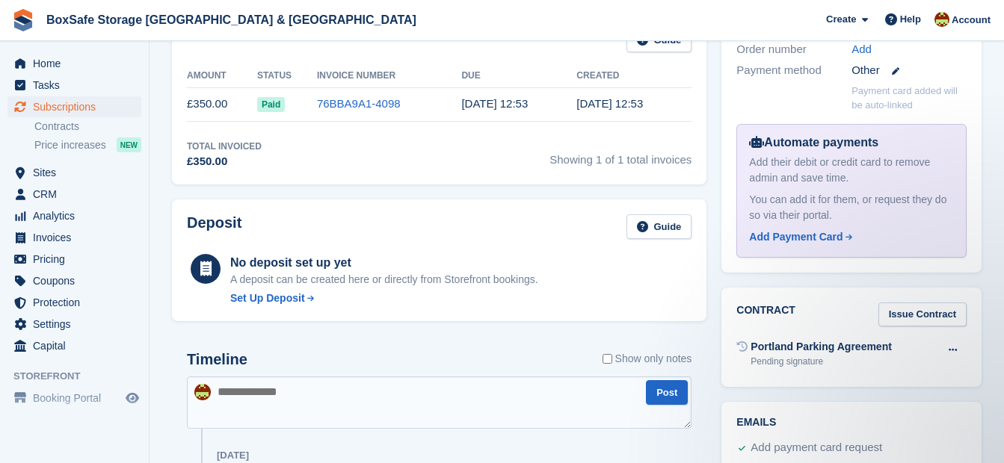
scroll to position [489, 0]
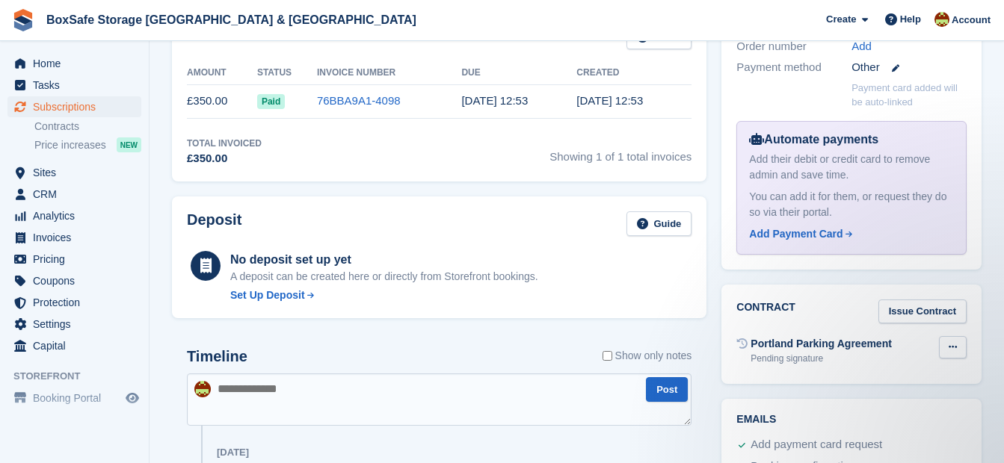
click at [963, 336] on button at bounding box center [953, 347] width 28 height 22
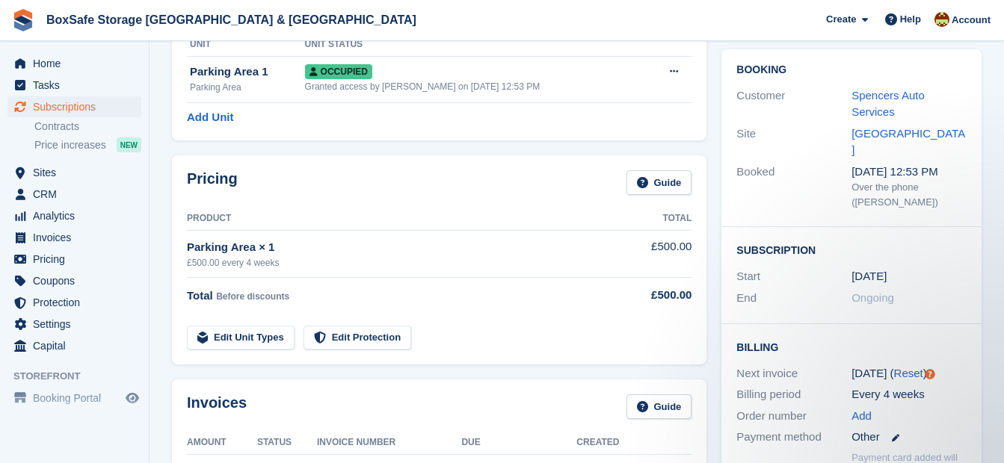
scroll to position [0, 0]
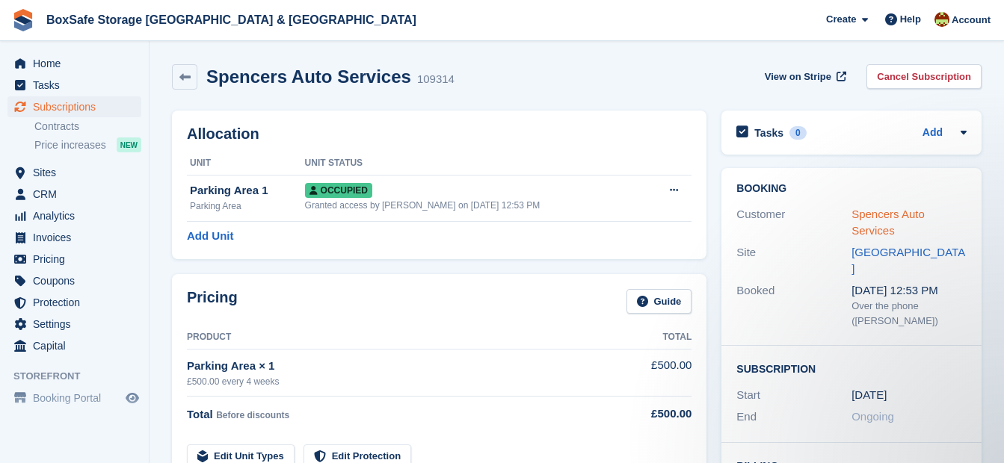
click at [896, 218] on link "Spencers Auto Services" at bounding box center [887, 223] width 73 height 30
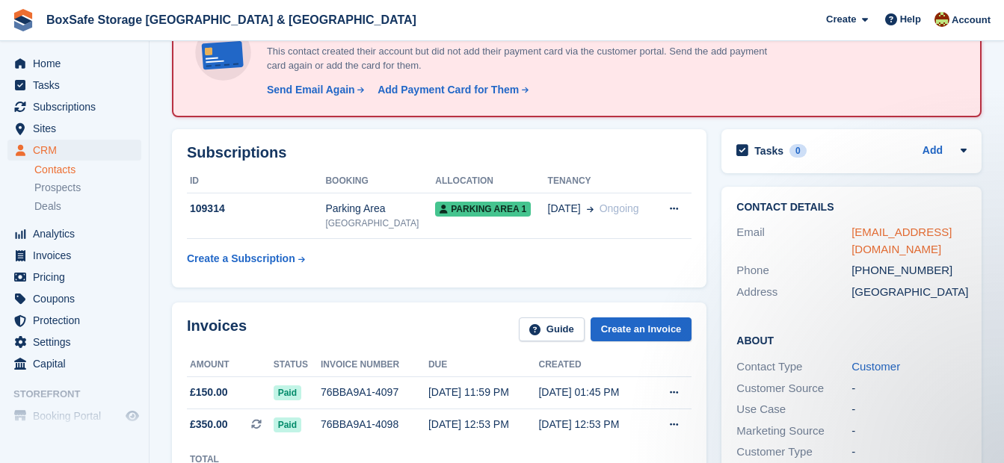
drag, startPoint x: 909, startPoint y: 250, endPoint x: 853, endPoint y: 236, distance: 57.1
click at [853, 236] on div "spencersautoservices@gmail.com" at bounding box center [908, 241] width 115 height 34
copy link "spencersautoservices@gmail.com"
click at [76, 64] on span "Home" at bounding box center [78, 63] width 90 height 21
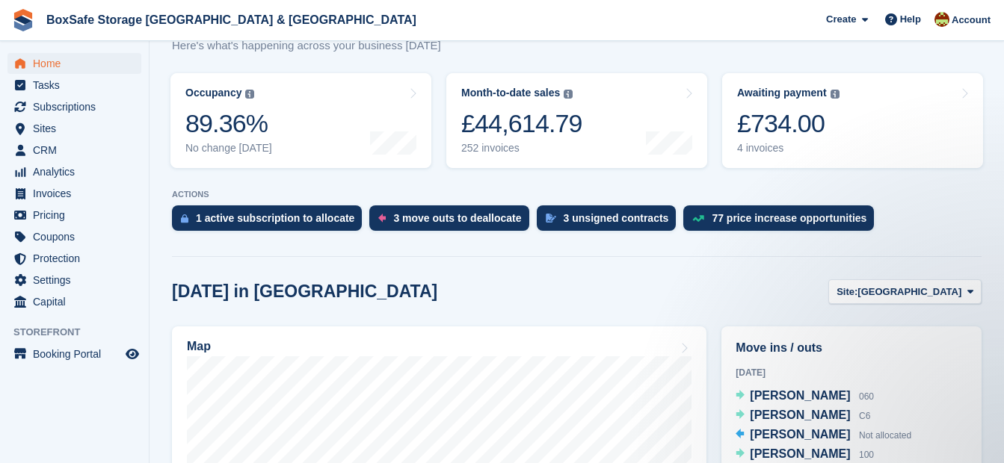
scroll to position [194, 0]
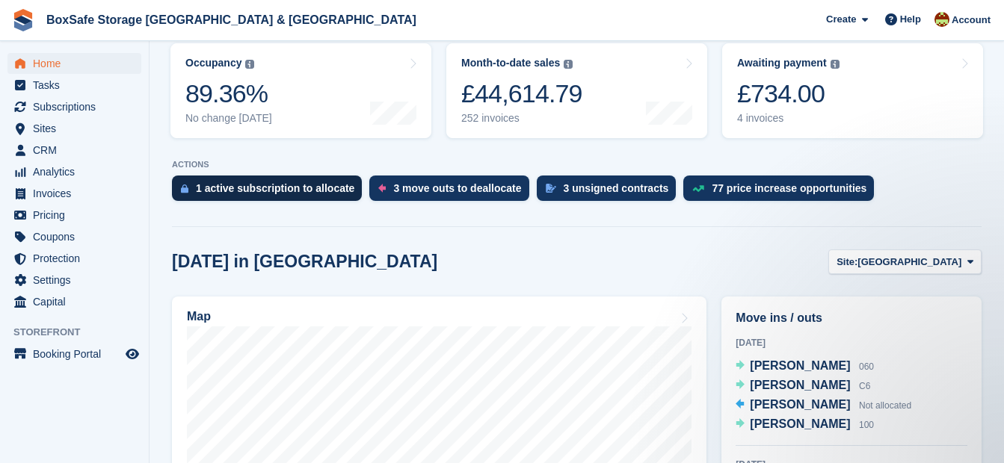
click at [282, 189] on div "1 active subscription to allocate" at bounding box center [275, 188] width 158 height 12
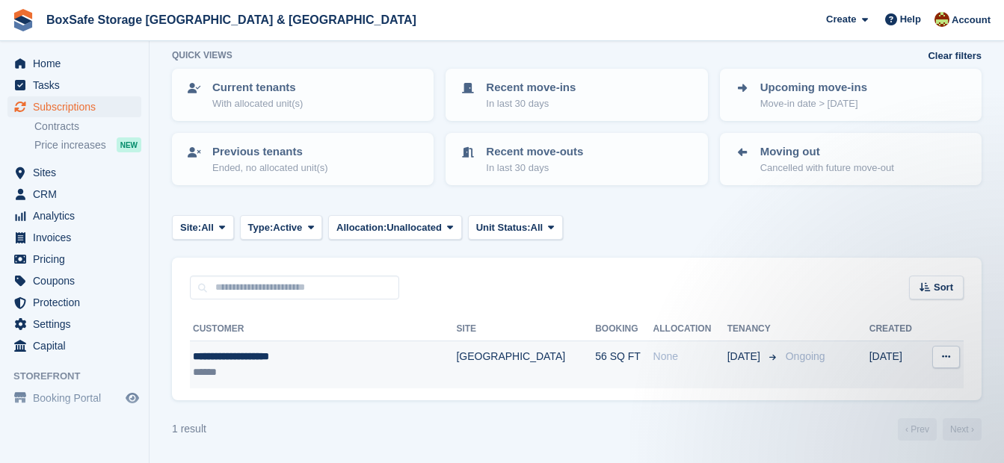
click at [249, 353] on div "**********" at bounding box center [296, 357] width 206 height 16
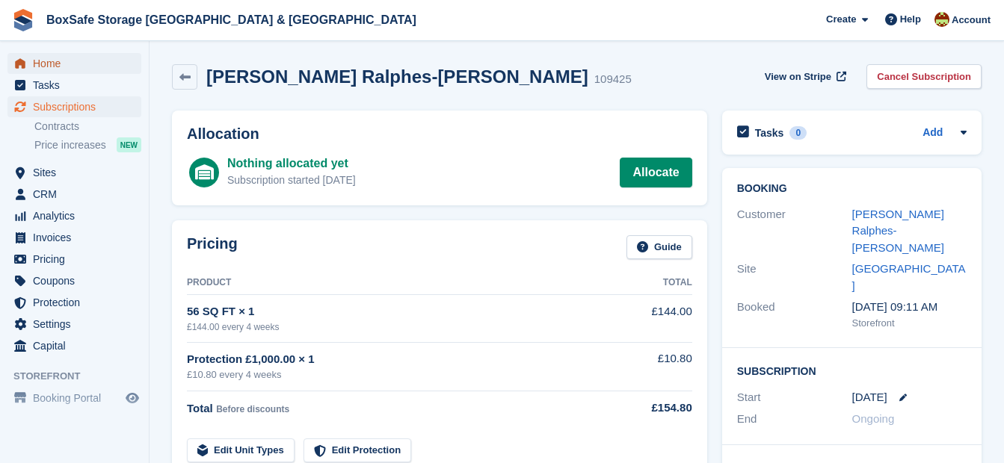
click at [46, 63] on span "Home" at bounding box center [78, 63] width 90 height 21
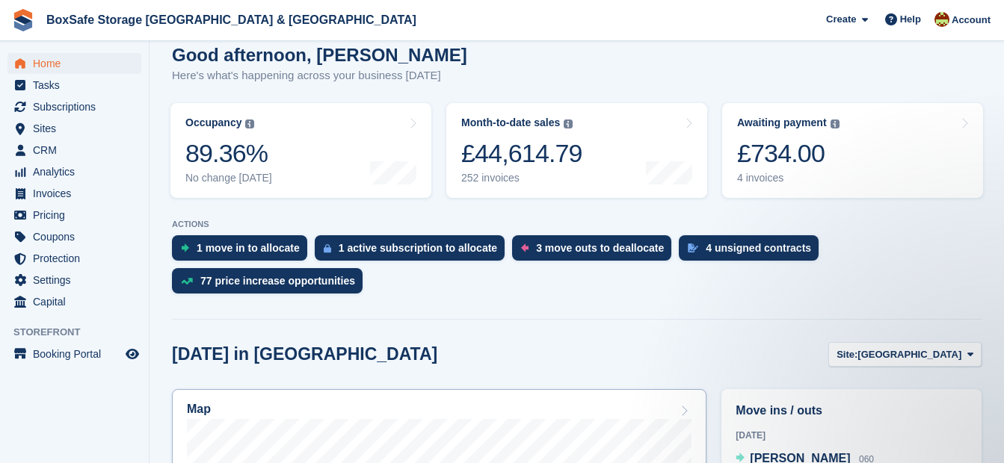
scroll to position [105, 0]
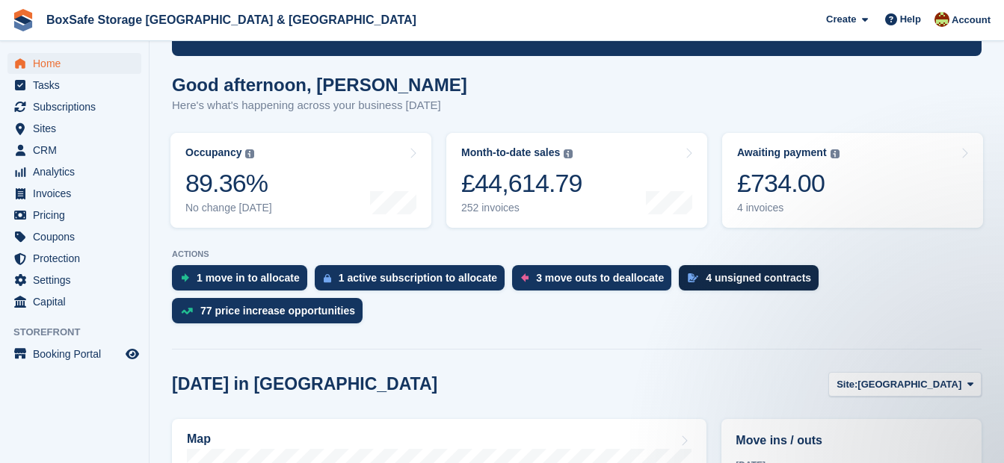
click at [705, 277] on div "4 unsigned contracts" at bounding box center [757, 278] width 105 height 12
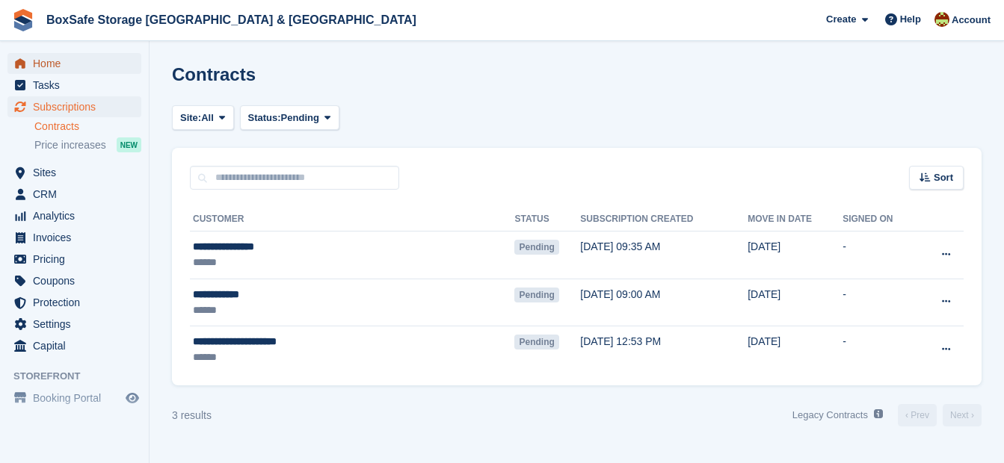
click at [68, 67] on span "Home" at bounding box center [78, 63] width 90 height 21
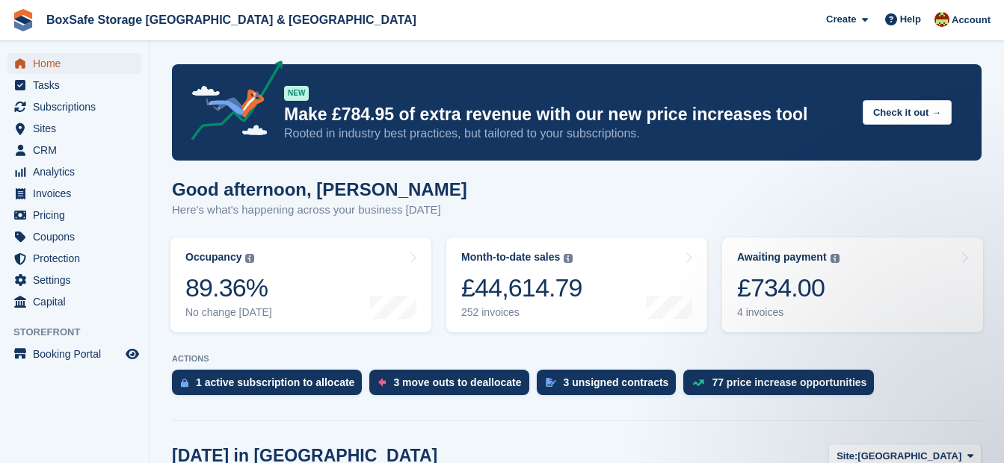
click at [99, 55] on span "Home" at bounding box center [78, 63] width 90 height 21
click at [98, 67] on span "Home" at bounding box center [78, 63] width 90 height 21
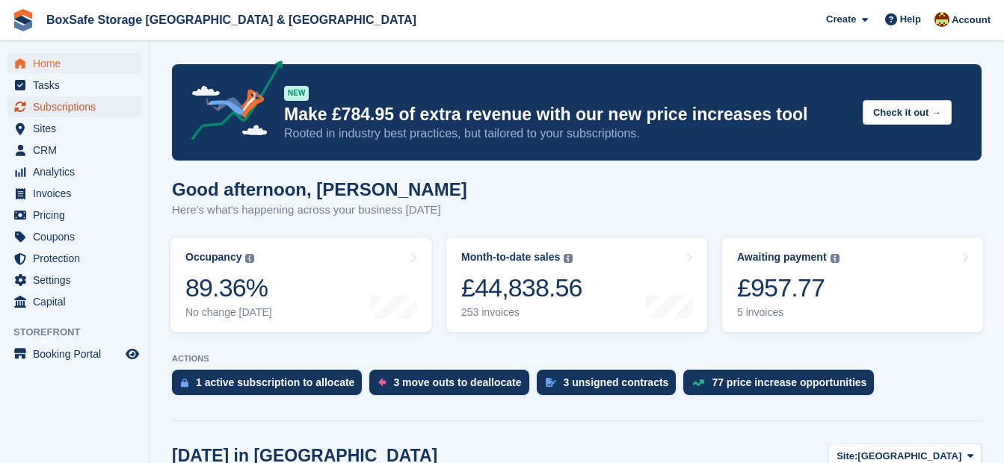
click at [76, 105] on span "Subscriptions" at bounding box center [78, 106] width 90 height 21
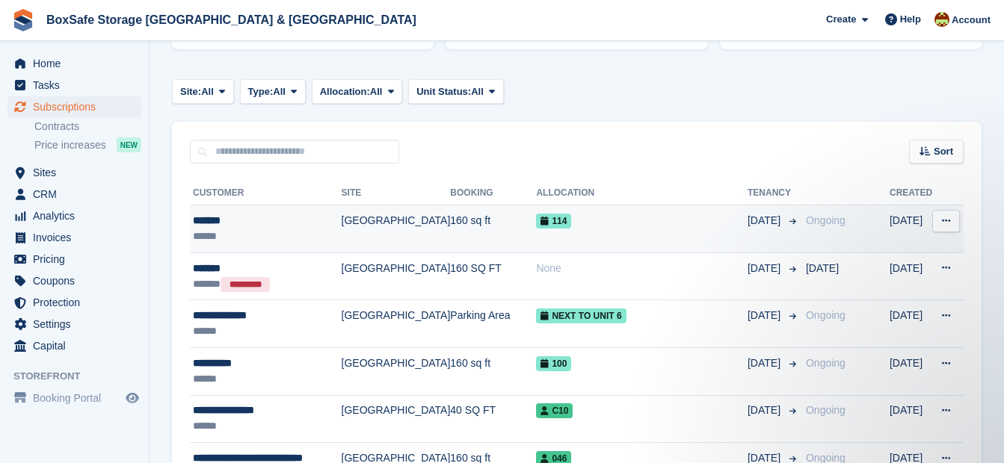
click at [220, 220] on div "*******" at bounding box center [267, 221] width 149 height 16
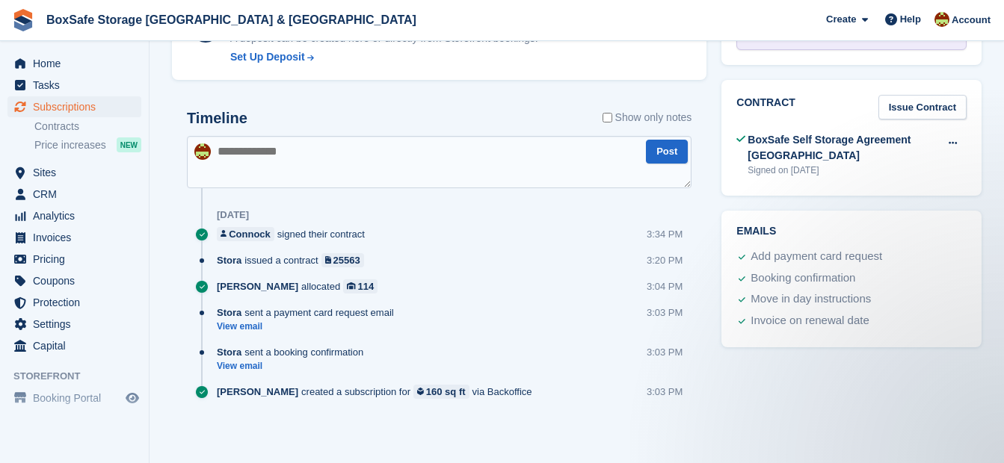
scroll to position [646, 0]
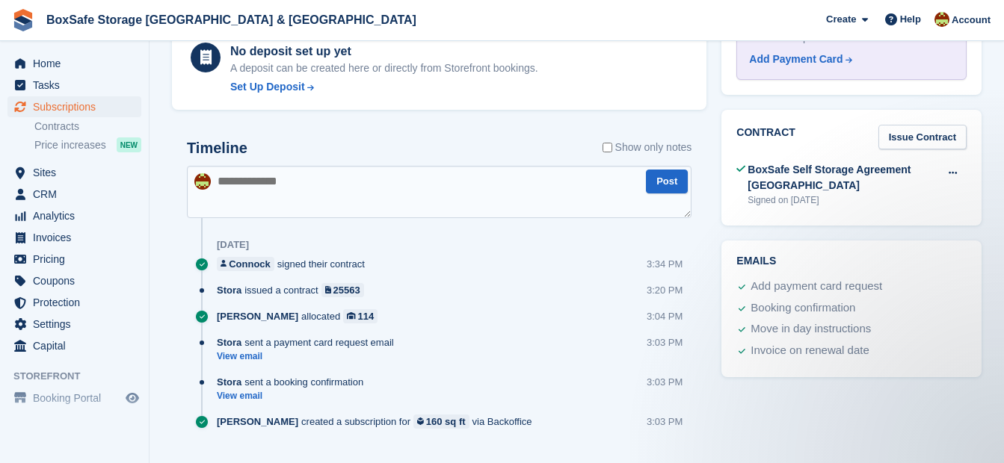
click at [244, 191] on textarea at bounding box center [439, 192] width 504 height 52
type textarea "**********"
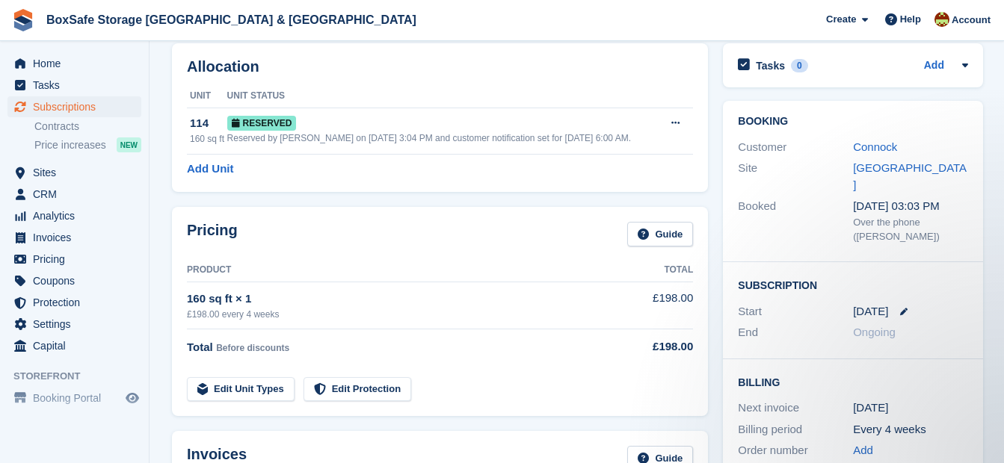
scroll to position [49, 0]
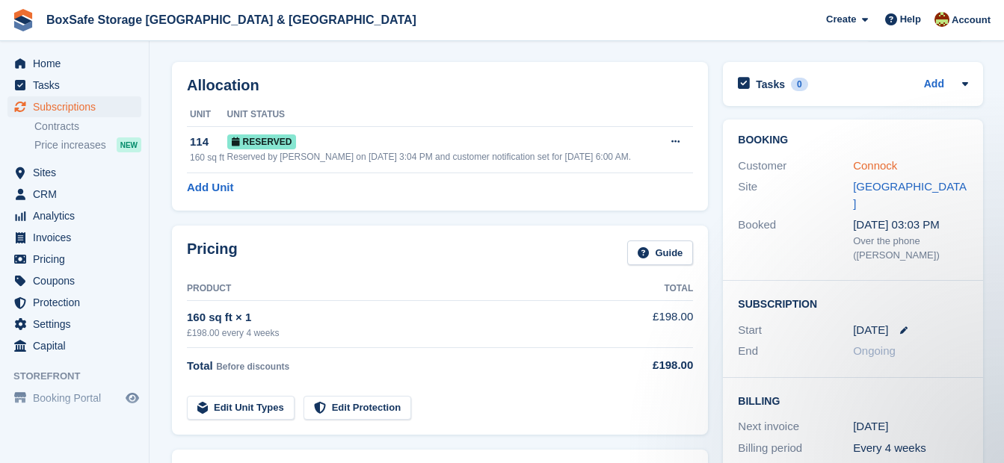
click at [866, 168] on link "Connock" at bounding box center [875, 165] width 44 height 13
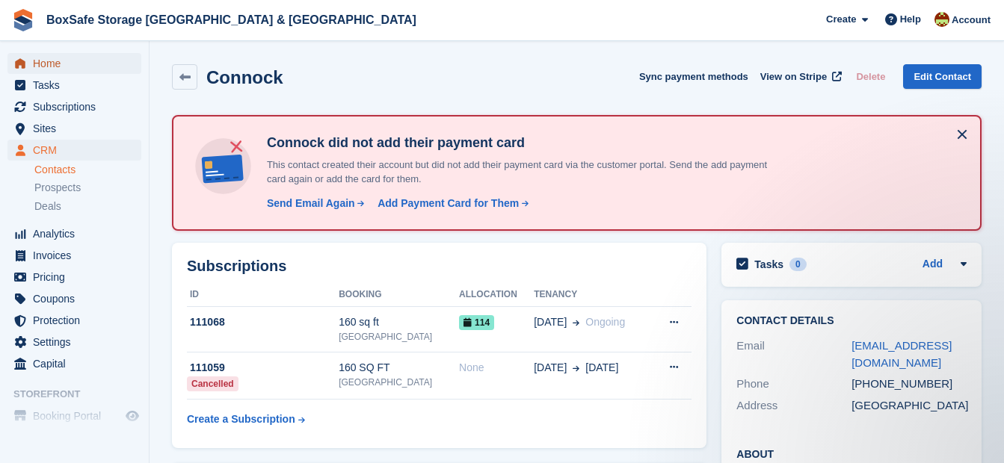
click at [49, 64] on span "Home" at bounding box center [78, 63] width 90 height 21
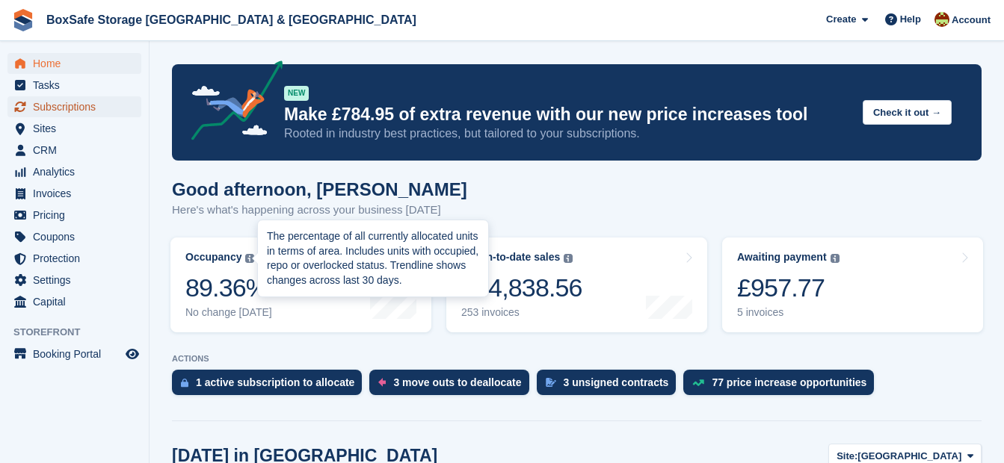
click at [78, 107] on span "Subscriptions" at bounding box center [78, 106] width 90 height 21
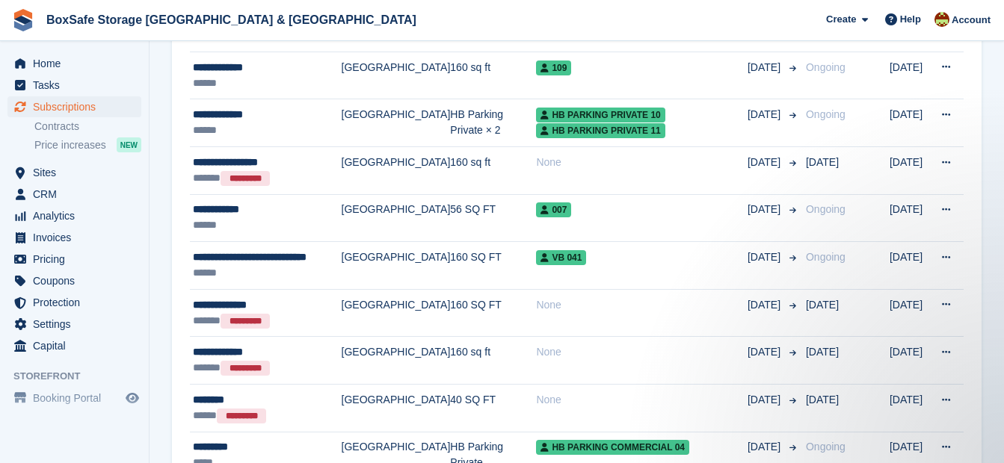
scroll to position [2237, 0]
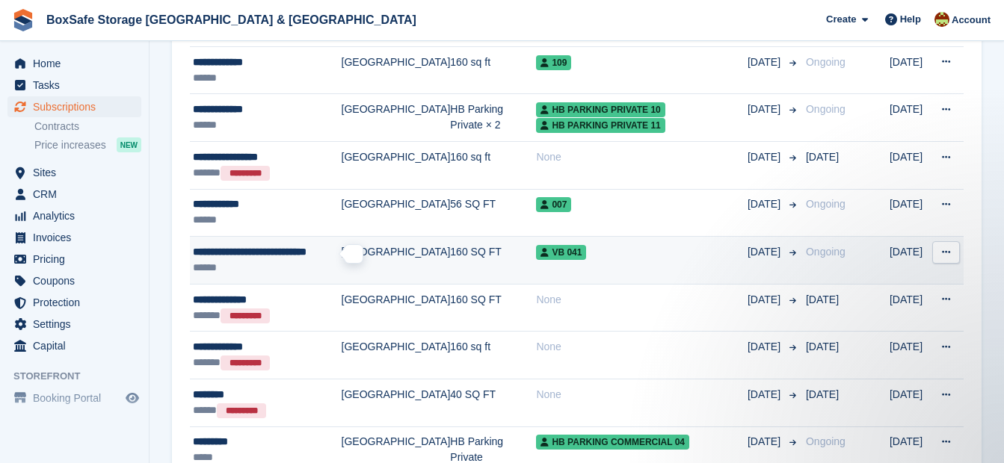
click at [271, 253] on span "**********" at bounding box center [250, 252] width 114 height 10
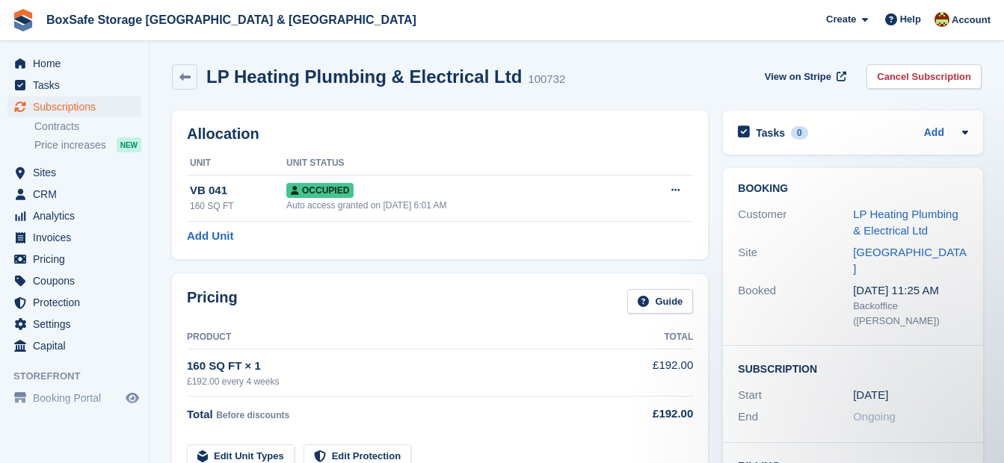
click at [401, 278] on div "Pricing Guide Product Total 160 SQ FT × 1 £192.00 every 4 weeks £192.00 Total B…" at bounding box center [440, 378] width 536 height 209
click at [57, 63] on span "Home" at bounding box center [78, 63] width 90 height 21
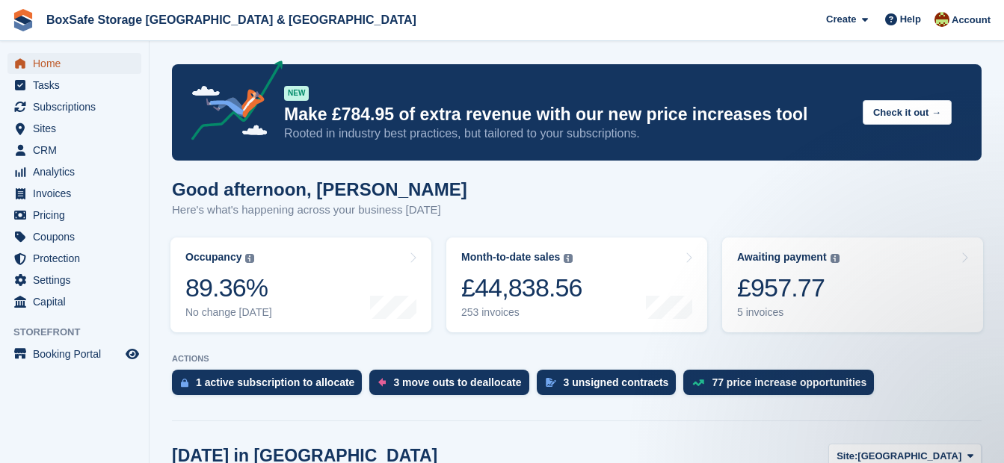
click at [73, 62] on span "Home" at bounding box center [78, 63] width 90 height 21
click at [778, 293] on div "£957.77" at bounding box center [788, 288] width 102 height 31
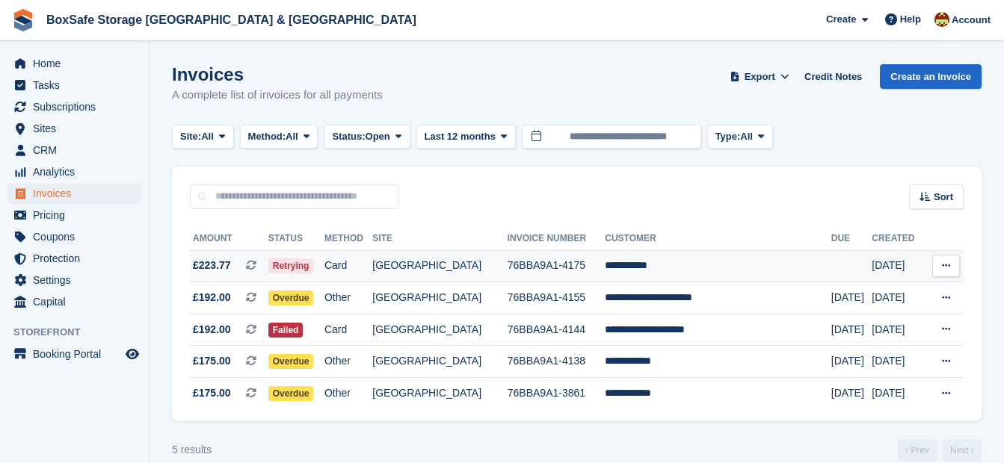
click at [655, 265] on td "**********" at bounding box center [718, 266] width 226 height 32
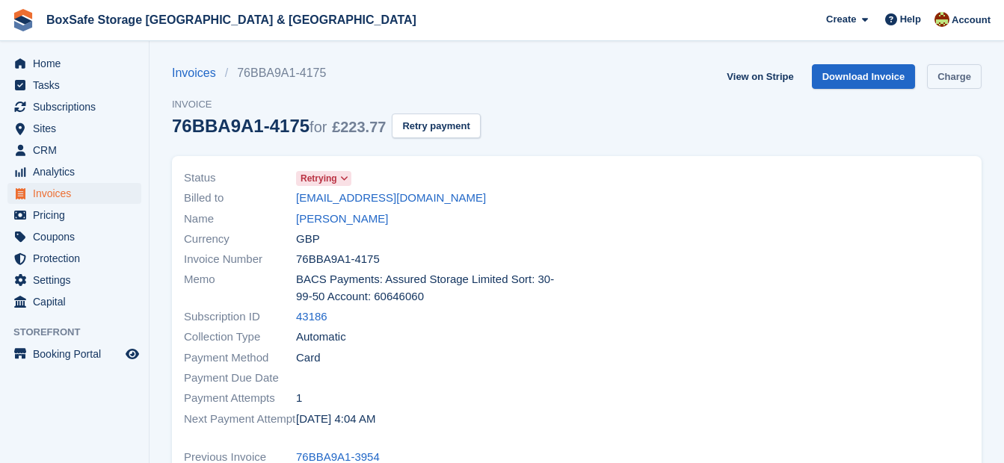
click at [950, 71] on link "Charge" at bounding box center [954, 76] width 55 height 25
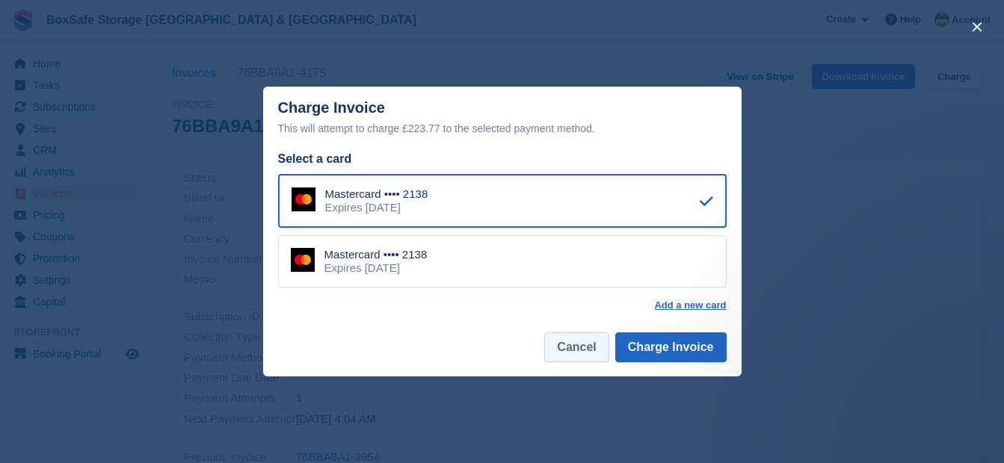
click at [586, 348] on button "Cancel" at bounding box center [576, 348] width 64 height 30
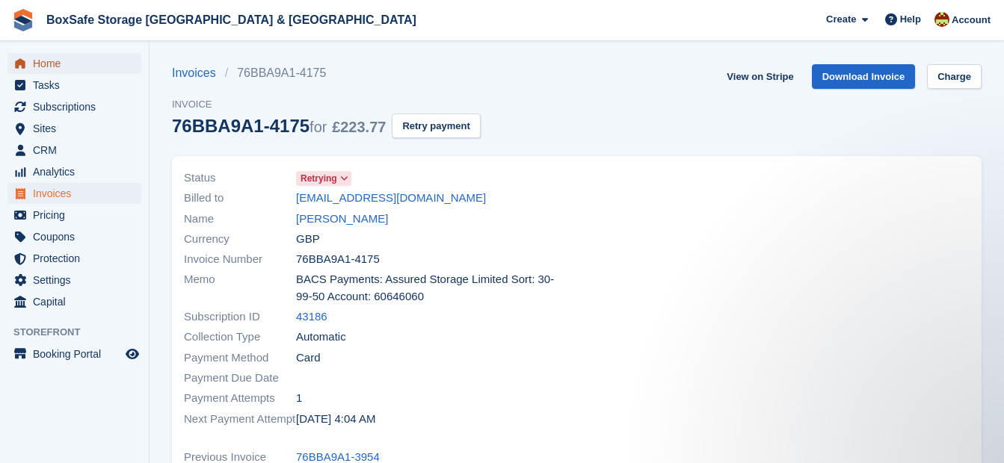
click at [46, 61] on span "Home" at bounding box center [78, 63] width 90 height 21
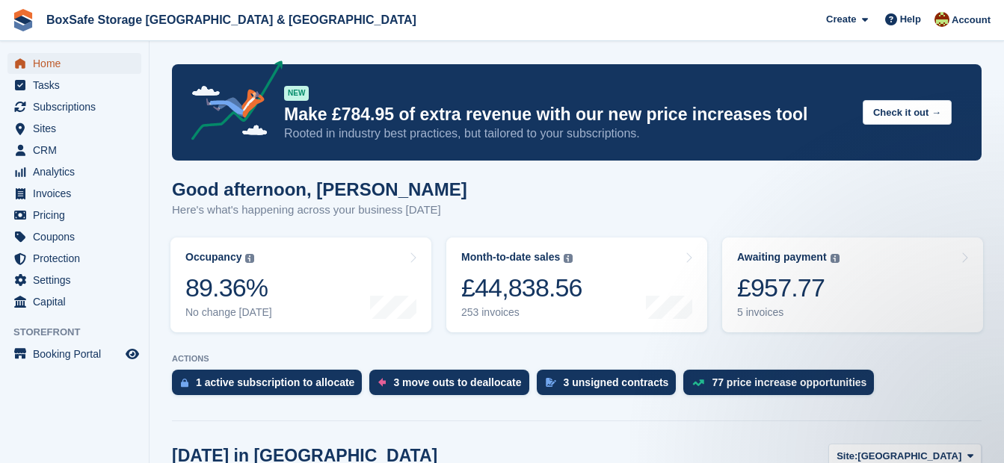
click at [57, 62] on span "Home" at bounding box center [78, 63] width 90 height 21
click at [56, 65] on span "Home" at bounding box center [78, 63] width 90 height 21
